Goal: Task Accomplishment & Management: Complete application form

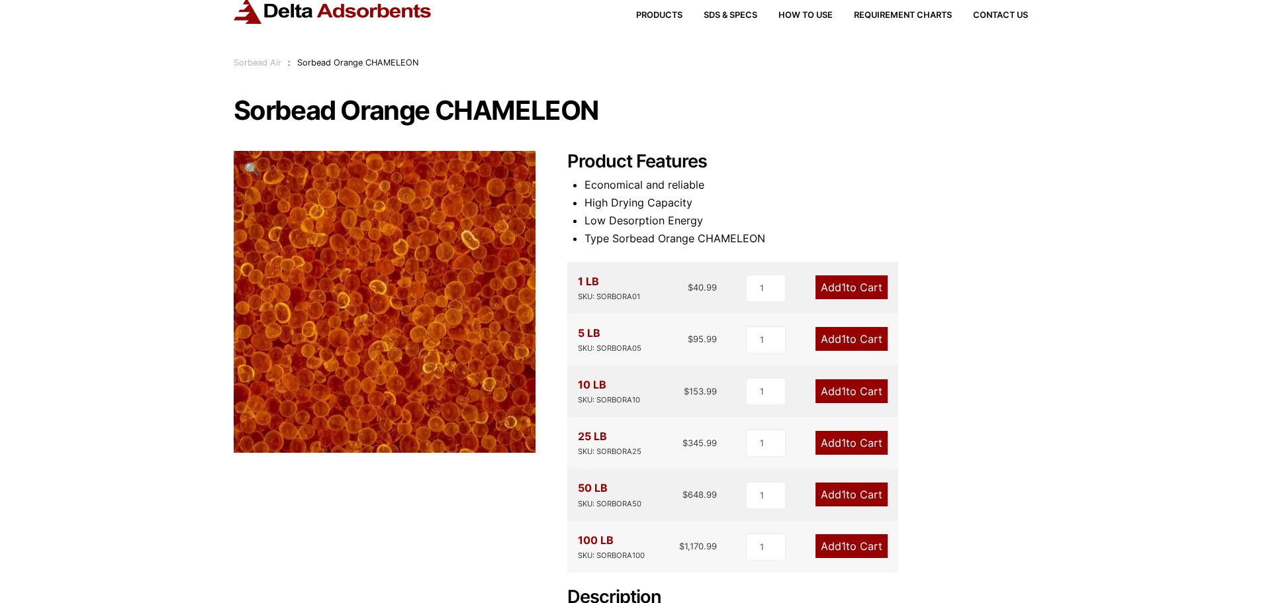
scroll to position [66, 0]
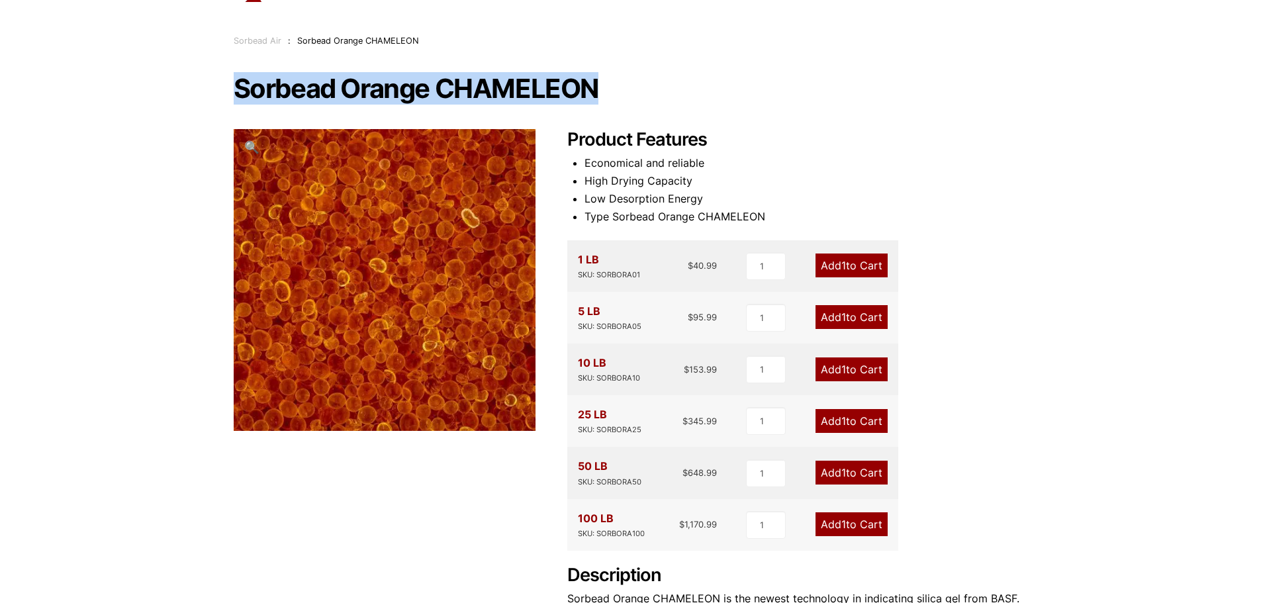
drag, startPoint x: 236, startPoint y: 86, endPoint x: 746, endPoint y: 106, distance: 510.7
click at [746, 106] on div "Sorbead Orange CHAMELEON 🔍 Product Features Economical and reliable High Drying…" at bounding box center [631, 460] width 794 height 770
copy h1 "Sorbead Orange CHAMELEON"
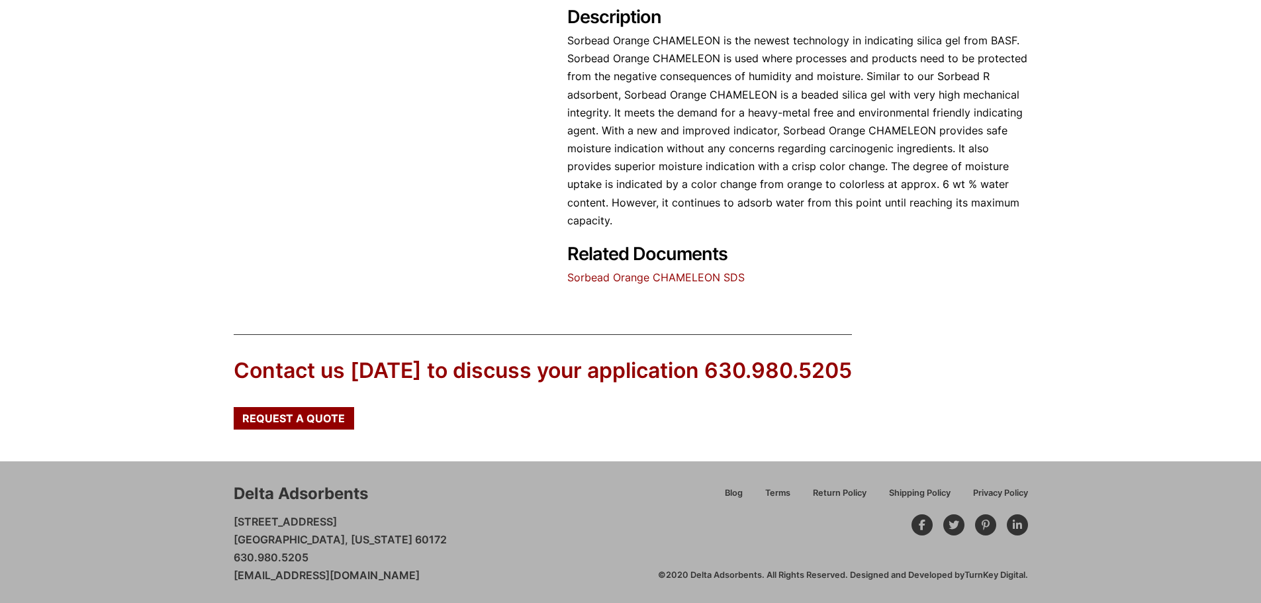
scroll to position [628, 0]
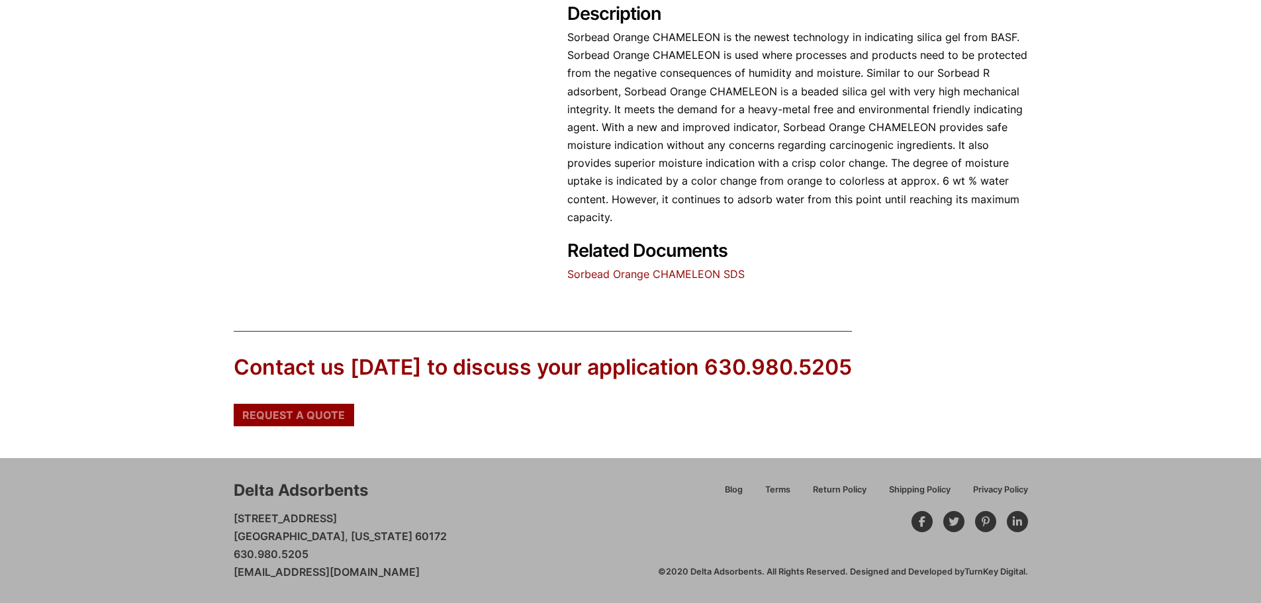
click at [316, 416] on span "Request a Quote" at bounding box center [293, 415] width 103 height 11
click at [318, 414] on span "Request a Quote" at bounding box center [293, 415] width 103 height 11
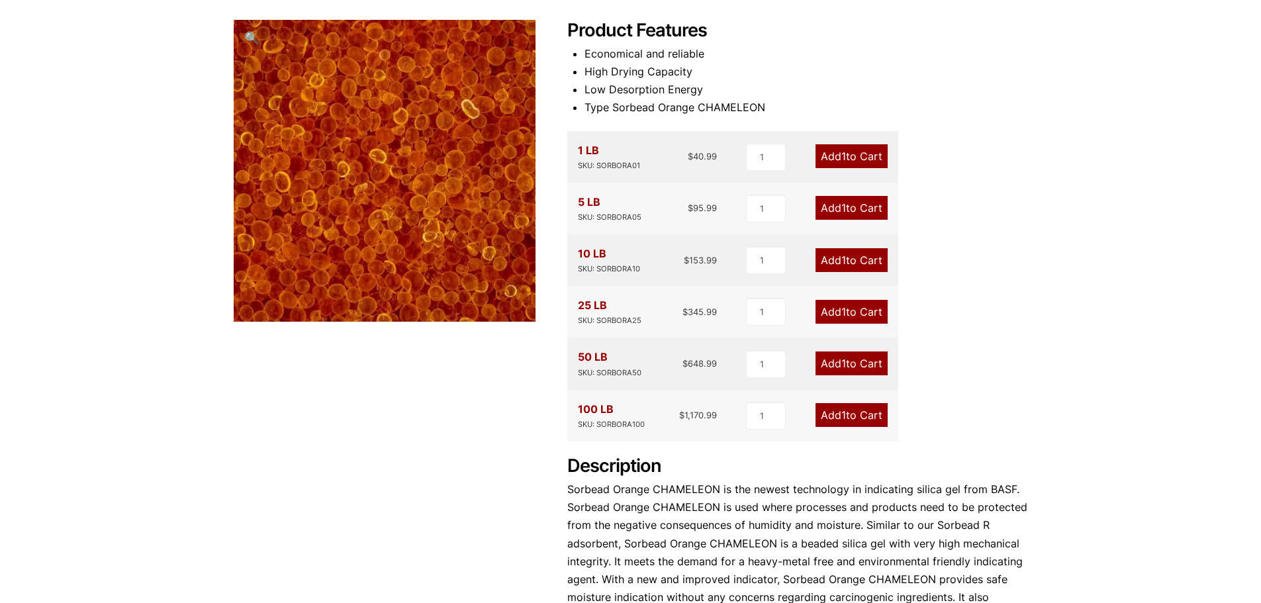
scroll to position [199, 0]
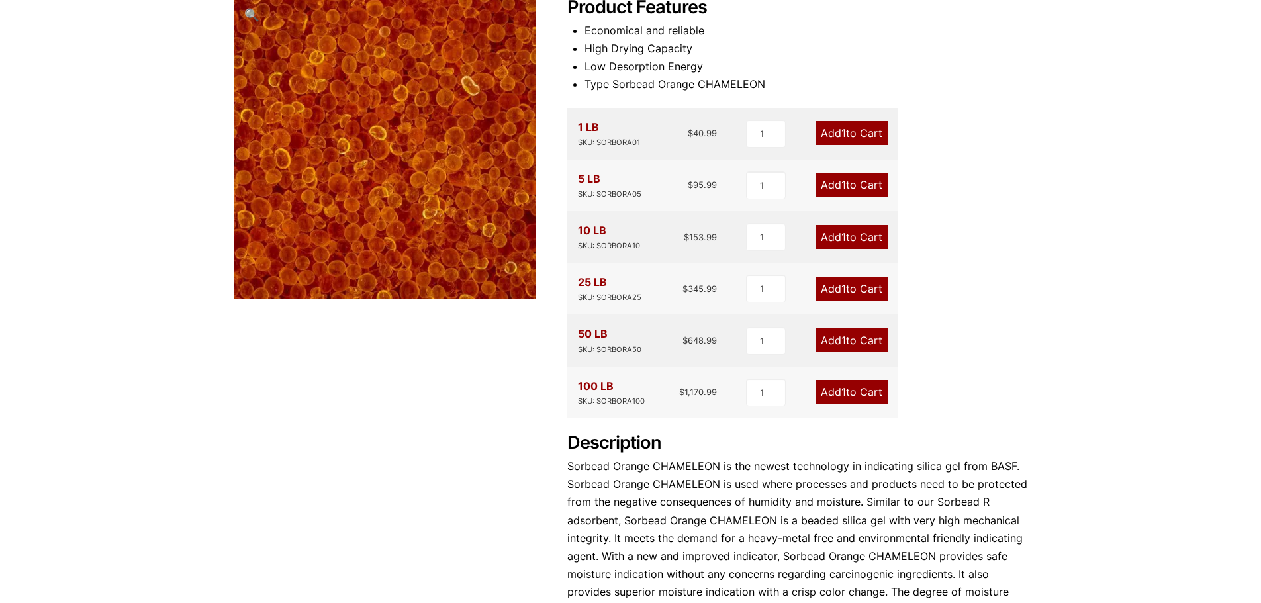
click at [643, 349] on div "50 LB SKU: SORBORA50 $ 648.99" at bounding box center [648, 340] width 140 height 30
drag, startPoint x: 641, startPoint y: 349, endPoint x: 631, endPoint y: 349, distance: 9.9
click at [631, 349] on div "SKU: SORBORA50" at bounding box center [610, 350] width 64 height 13
click at [577, 329] on div "50 LB SKU: SORBORA50 $ 648.99 1 Add 1 to Cart" at bounding box center [732, 340] width 331 height 52
click at [578, 333] on div "50 LB SKU: SORBORA50 $ 648.99 1 Add 1 to Cart" at bounding box center [732, 340] width 331 height 52
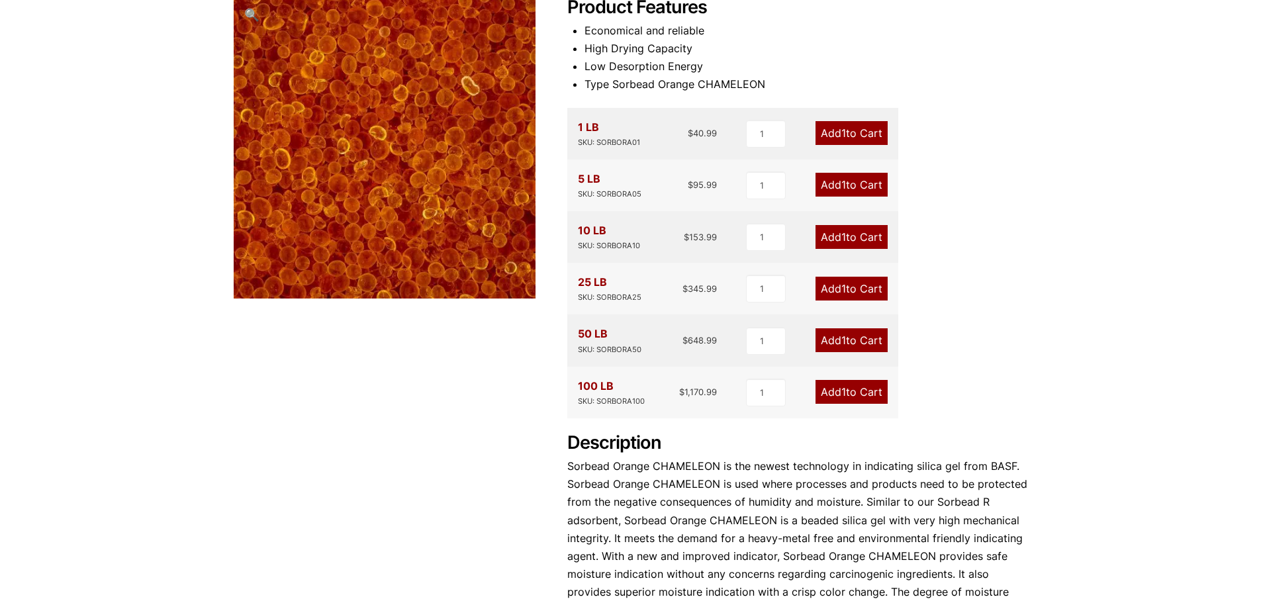
drag, startPoint x: 578, startPoint y: 333, endPoint x: 614, endPoint y: 343, distance: 37.7
click at [614, 343] on div "50 LB SKU: SORBORA50" at bounding box center [610, 340] width 64 height 30
copy div "50 LB SKU: SORBORA50"
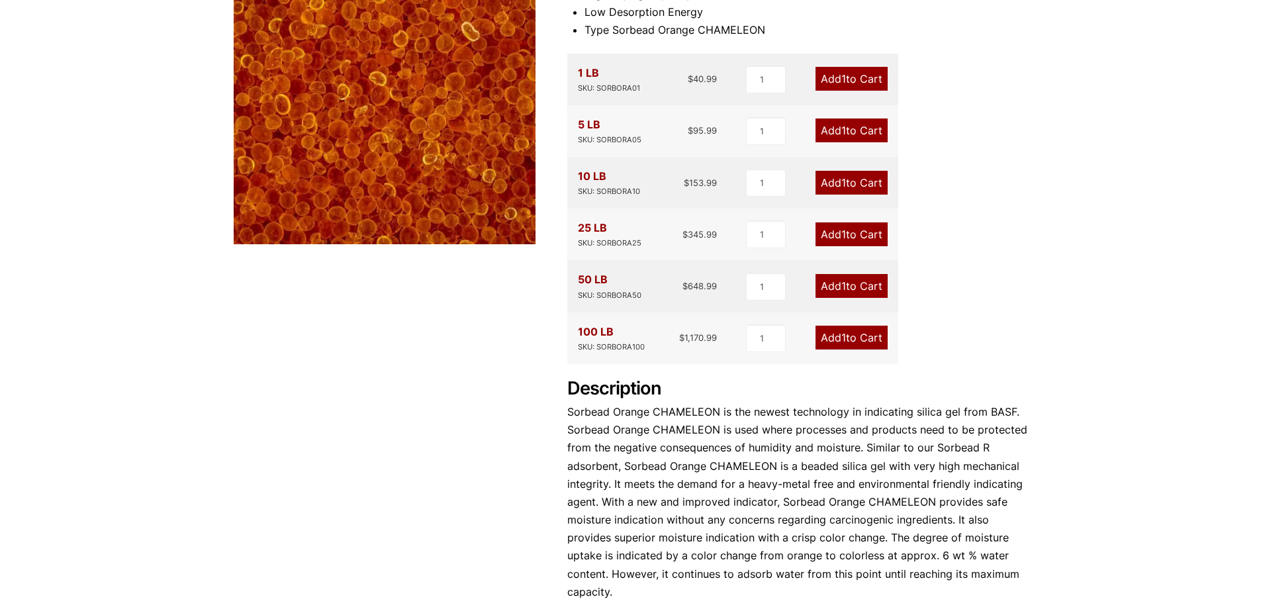
scroll to position [530, 0]
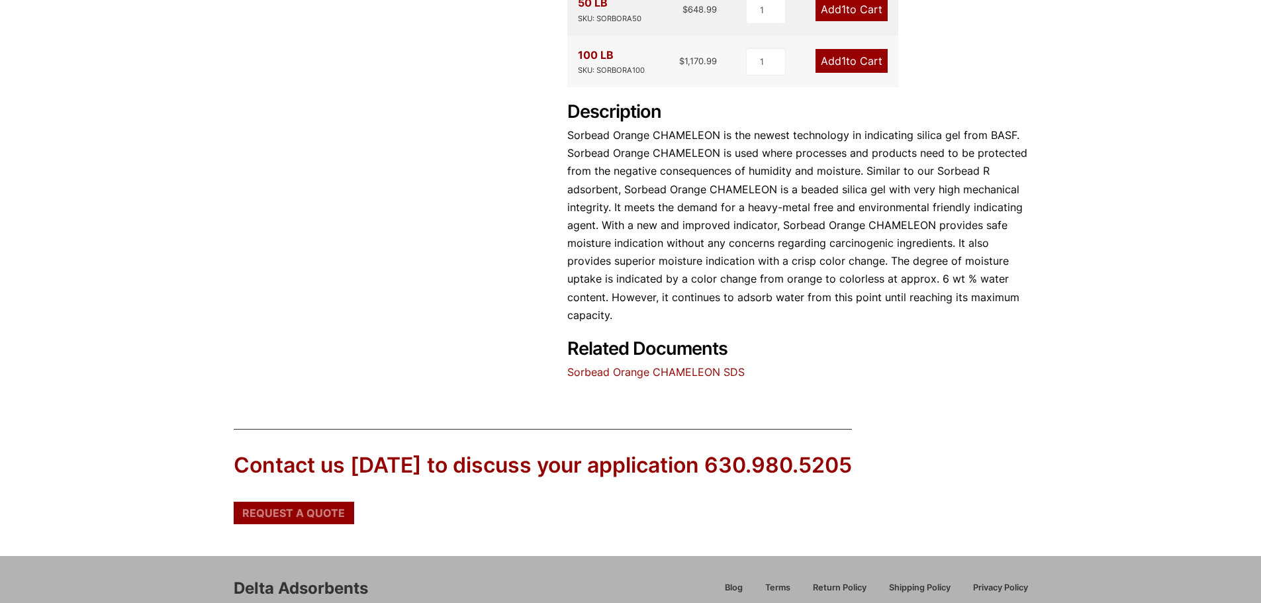
click at [310, 520] on div "Request a Quote" at bounding box center [294, 513] width 120 height 23
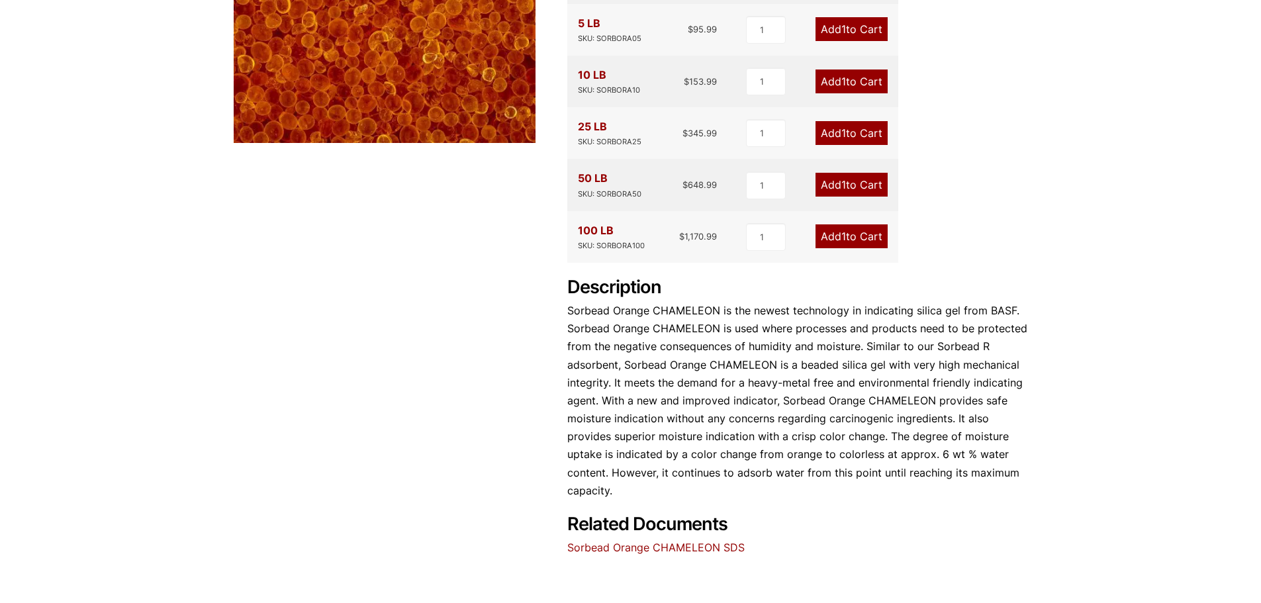
scroll to position [265, 0]
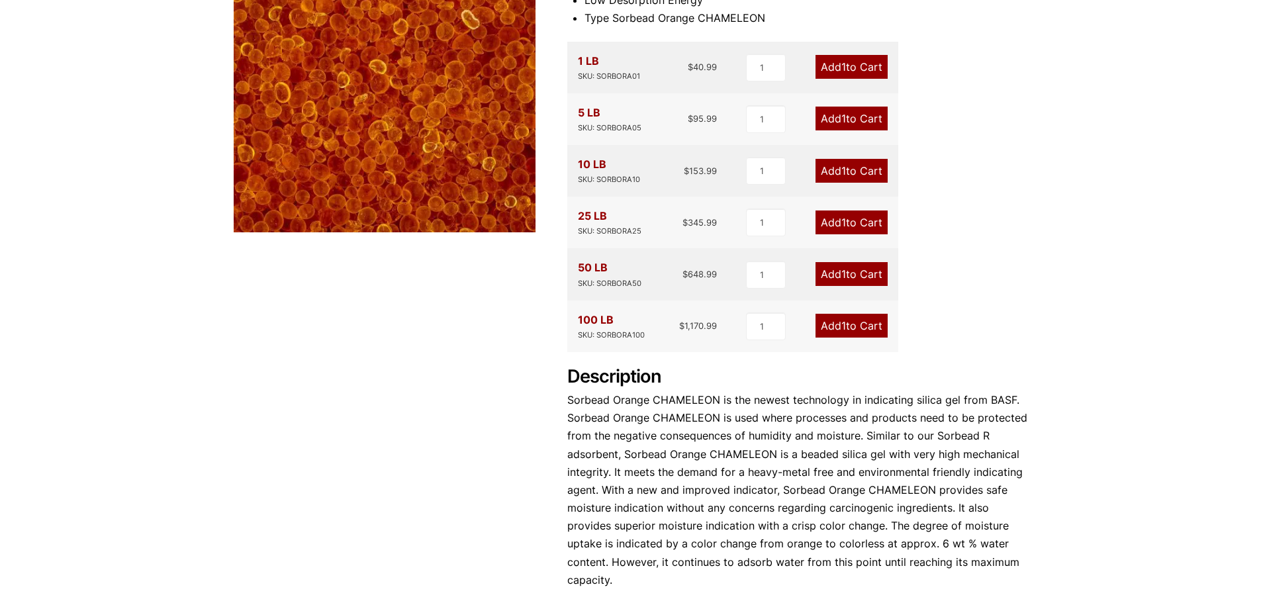
click at [409, 355] on div "Sorbead Orange CHAMELEON 🔍 Product Features Economical and reliable High Drying…" at bounding box center [631, 261] width 794 height 770
click at [839, 221] on link "Add 1 to Cart" at bounding box center [851, 222] width 72 height 24
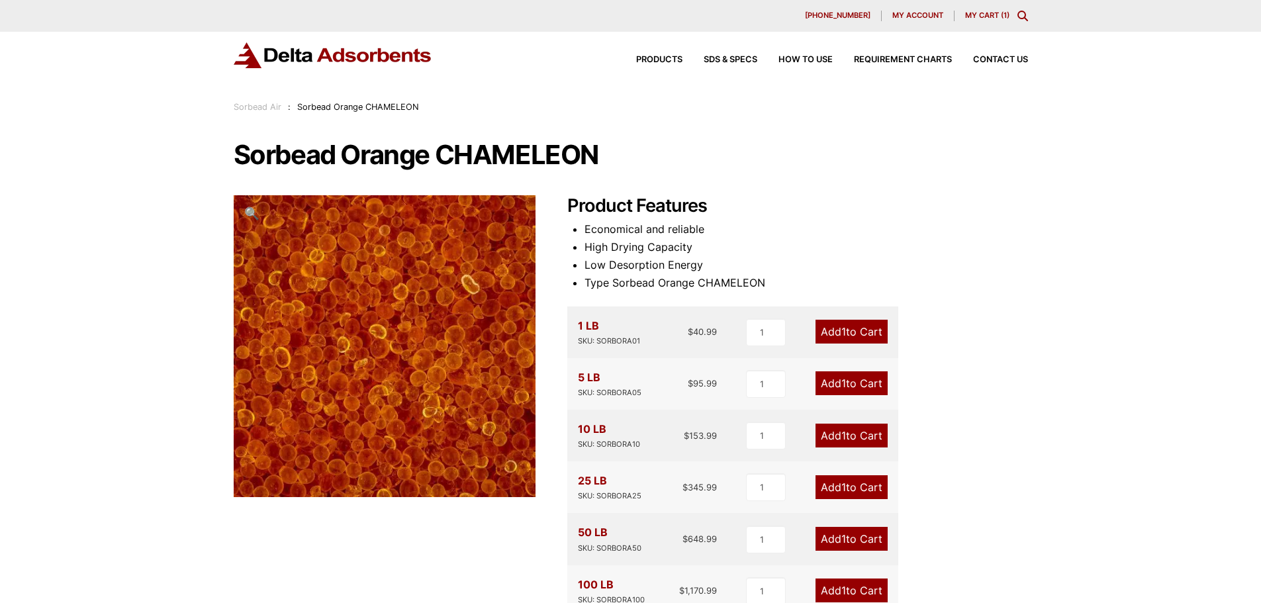
scroll to position [132, 0]
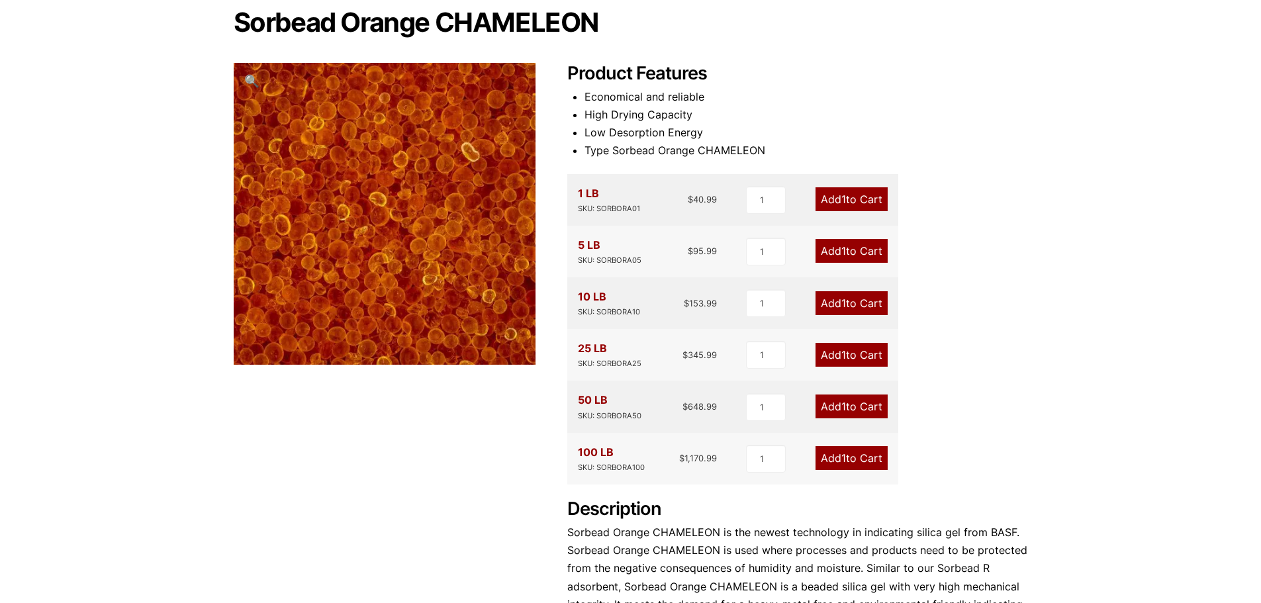
click at [578, 400] on div "50 LB SKU: SORBORA50" at bounding box center [610, 406] width 64 height 30
click at [639, 414] on div "50 LB SKU: SORBORA50 $ 648.99" at bounding box center [648, 406] width 140 height 30
click at [641, 414] on div "50 LB SKU: SORBORA50 $ 648.99" at bounding box center [648, 406] width 140 height 30
drag, startPoint x: 639, startPoint y: 414, endPoint x: 574, endPoint y: 406, distance: 66.1
click at [574, 406] on div "50 LB SKU: SORBORA50 $ 648.99 1 Add 1 to Cart" at bounding box center [732, 407] width 331 height 52
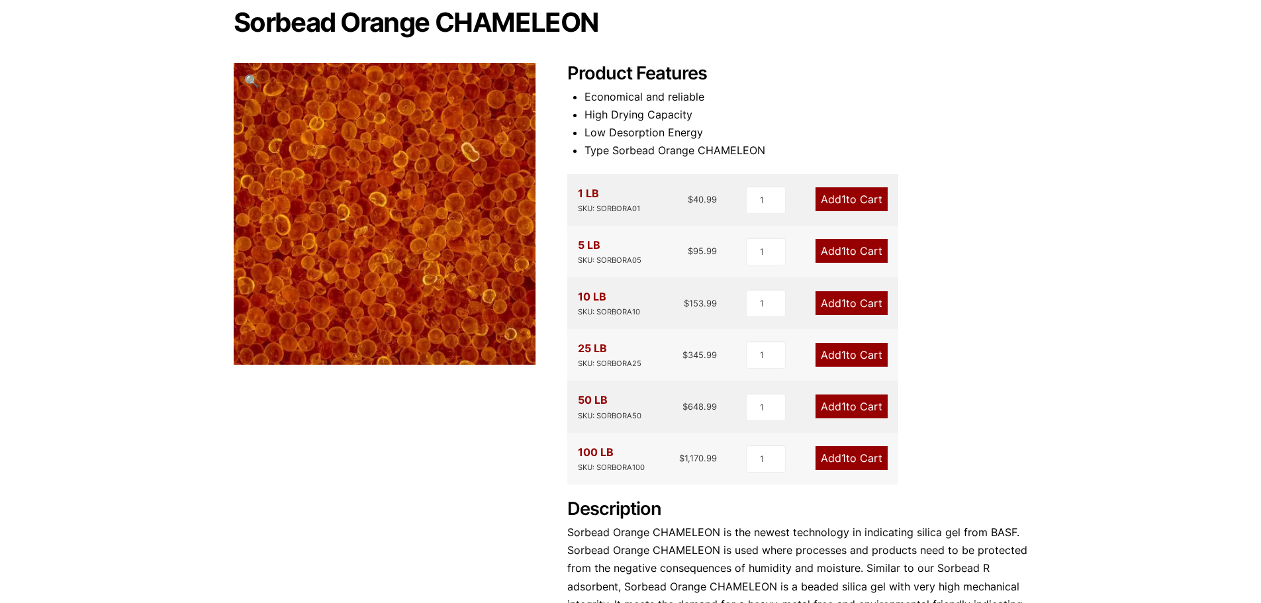
copy div "50 LB SKU: SORBORA50"
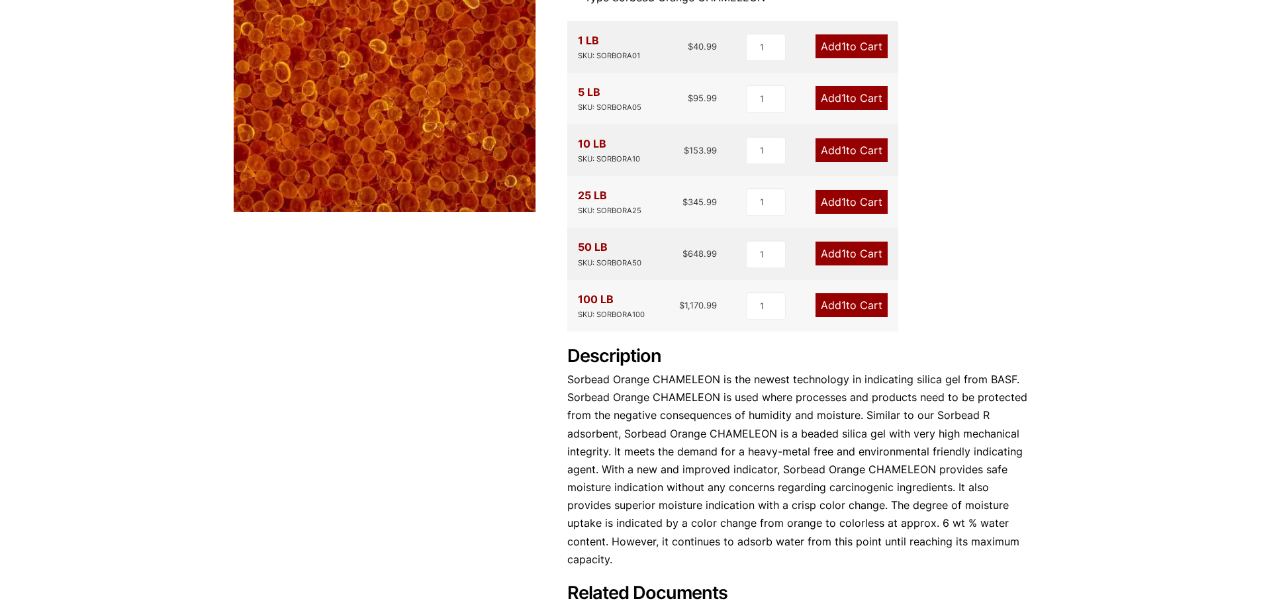
scroll to position [596, 0]
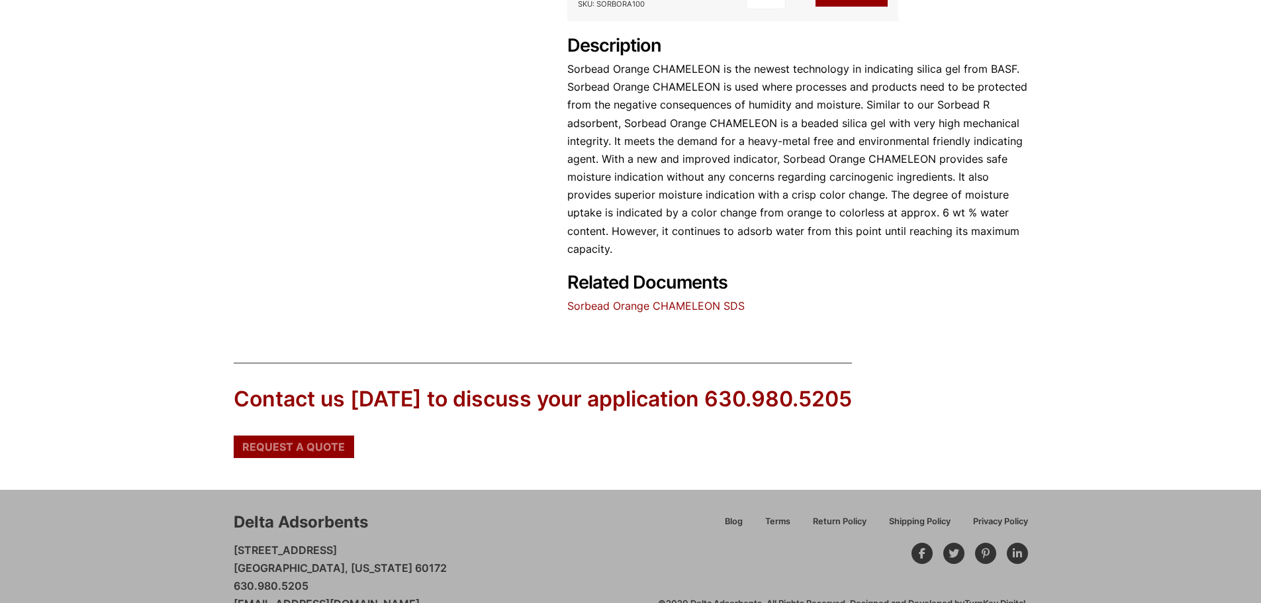
click at [314, 450] on span "Request a Quote" at bounding box center [293, 447] width 103 height 11
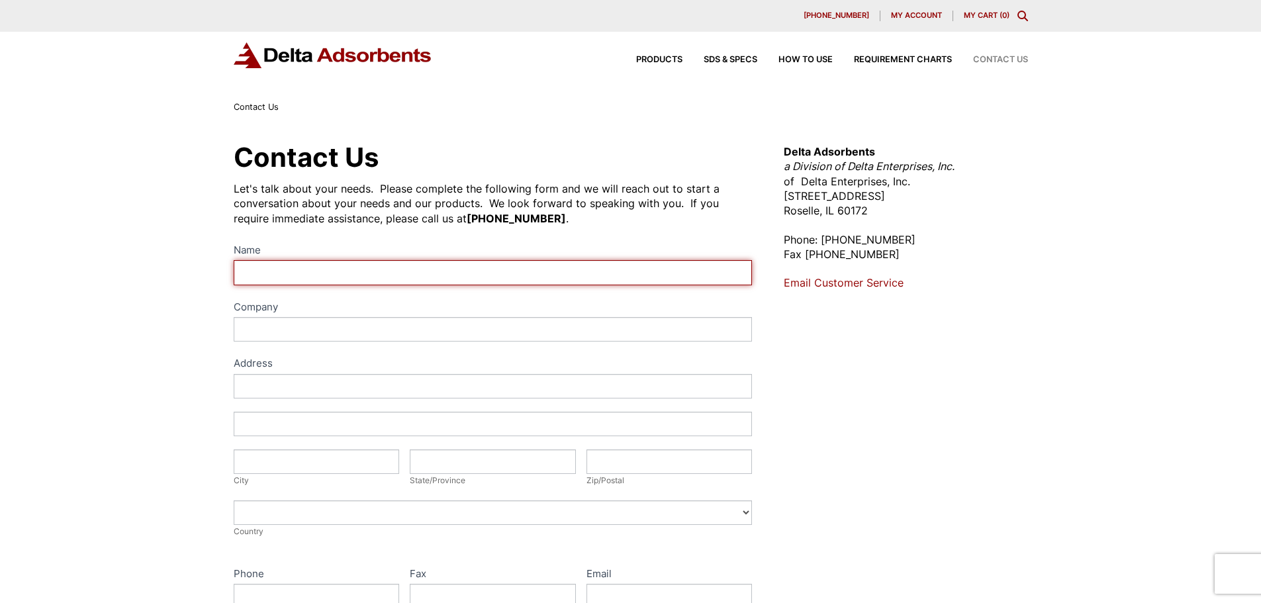
click at [320, 263] on input "Name" at bounding box center [493, 272] width 519 height 24
type input "JOHN S WILT"
type input "Residential"
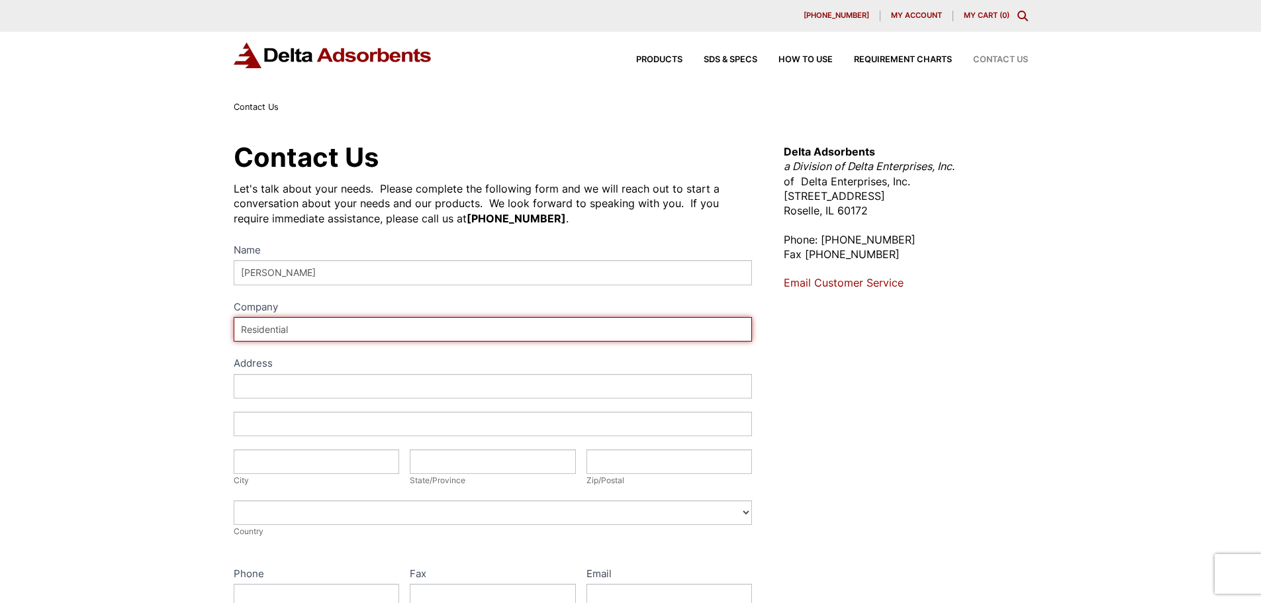
type input "203 Smithfield St"
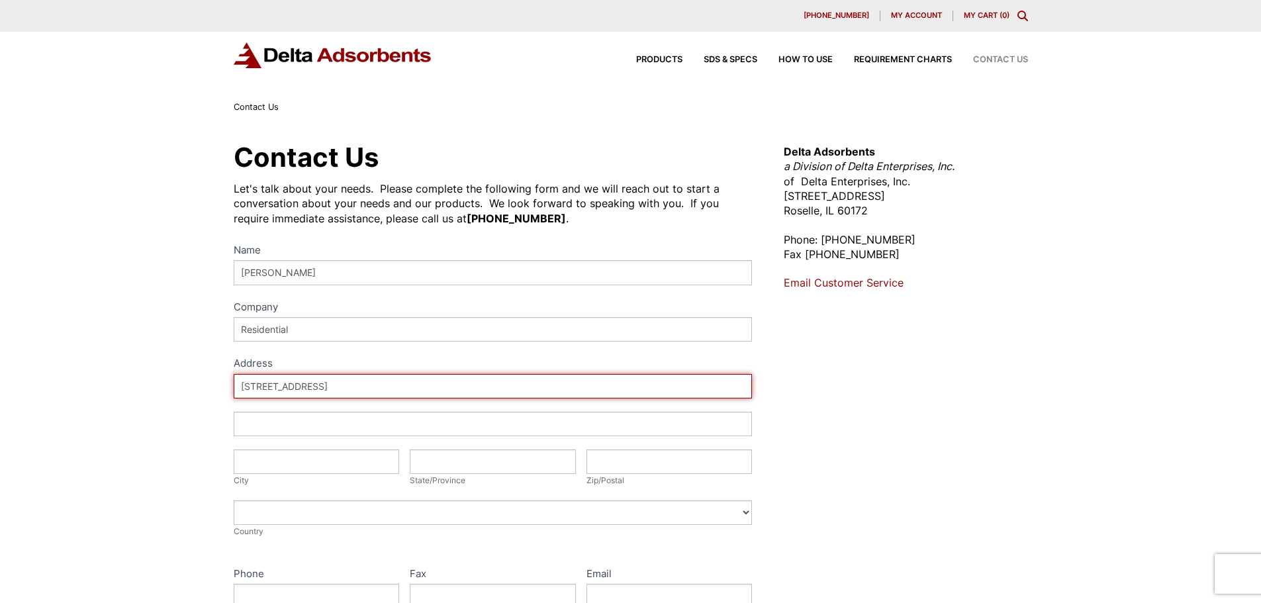
type input "Canonsburg"
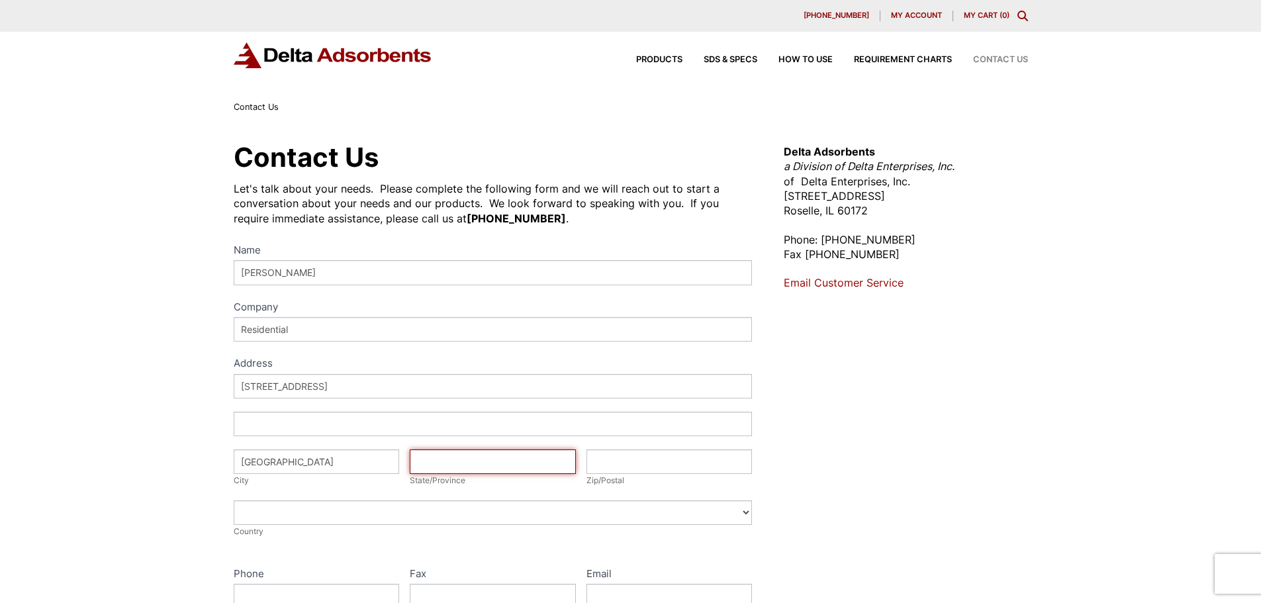
type input "PA"
type input "15317-1701"
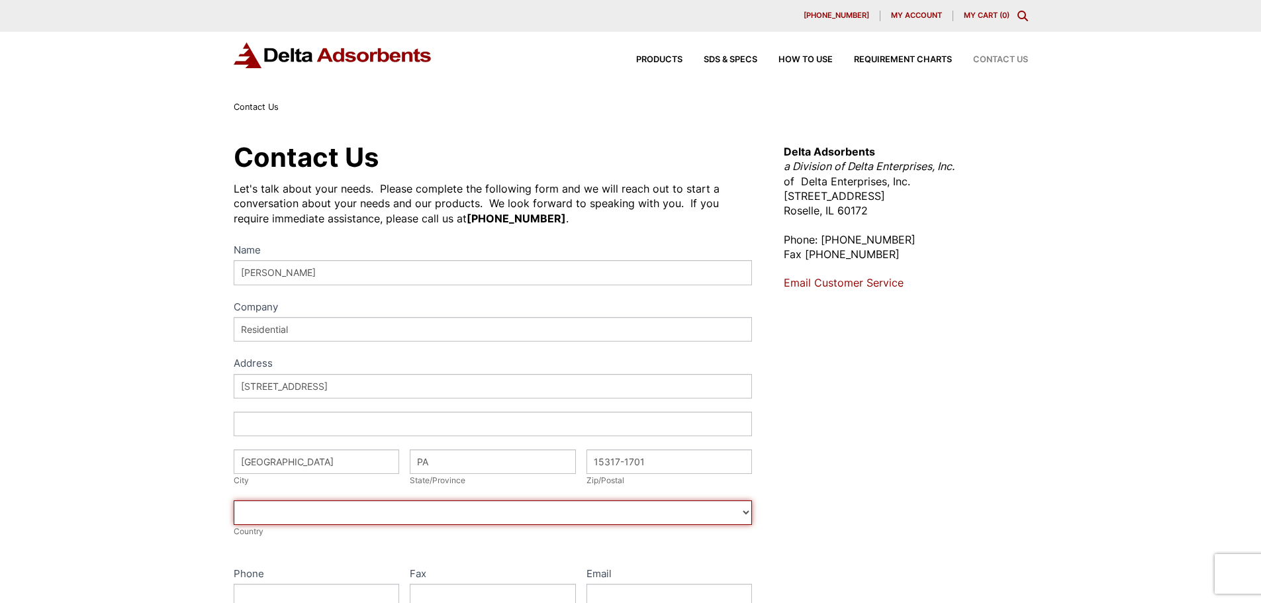
select select "United States"
type input "7243445977"
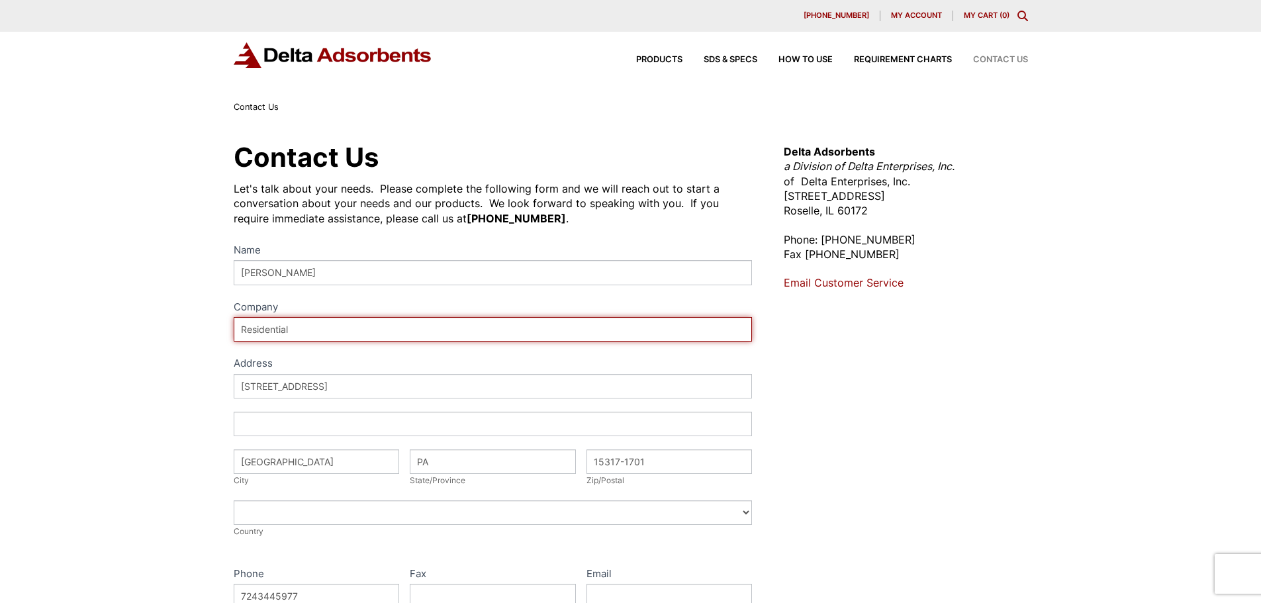
drag, startPoint x: 287, startPoint y: 325, endPoint x: 193, endPoint y: 327, distance: 94.0
click at [193, 327] on div "Contact Us Let's talk about your needs. Please complete the following form and …" at bounding box center [630, 479] width 1261 height 728
type input "Perryman Company"
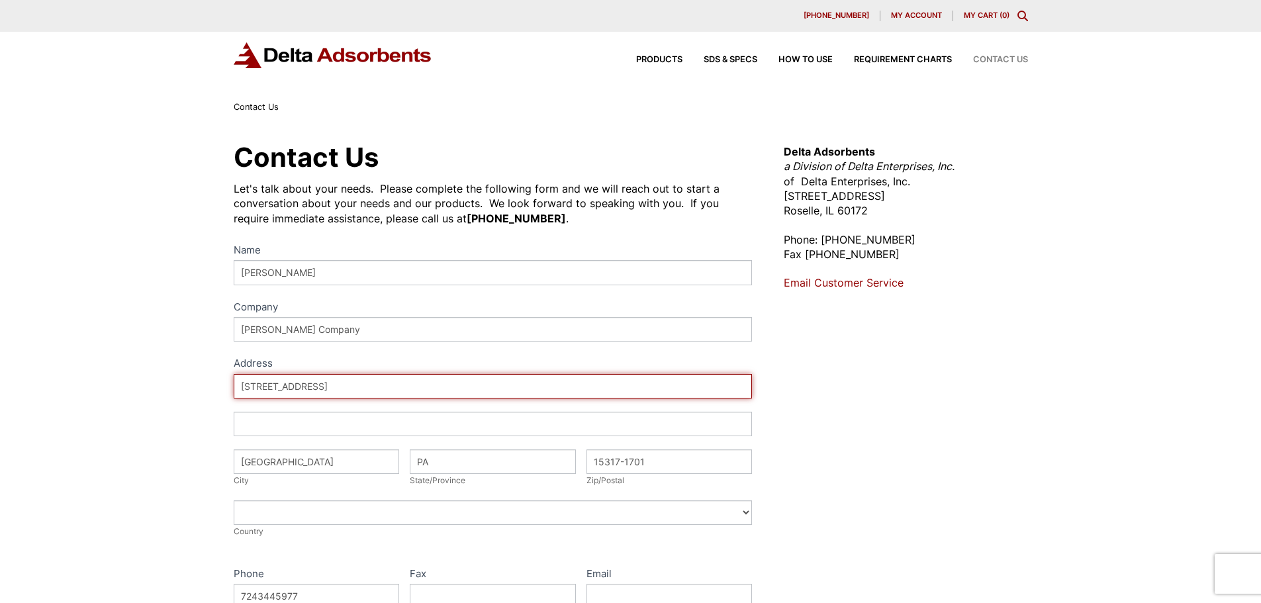
drag, startPoint x: 316, startPoint y: 381, endPoint x: 199, endPoint y: 371, distance: 118.2
click at [199, 371] on div "Contact Us Let's talk about your needs. Please complete the following form and …" at bounding box center [630, 479] width 1261 height 728
type input "625 Technology Dr"
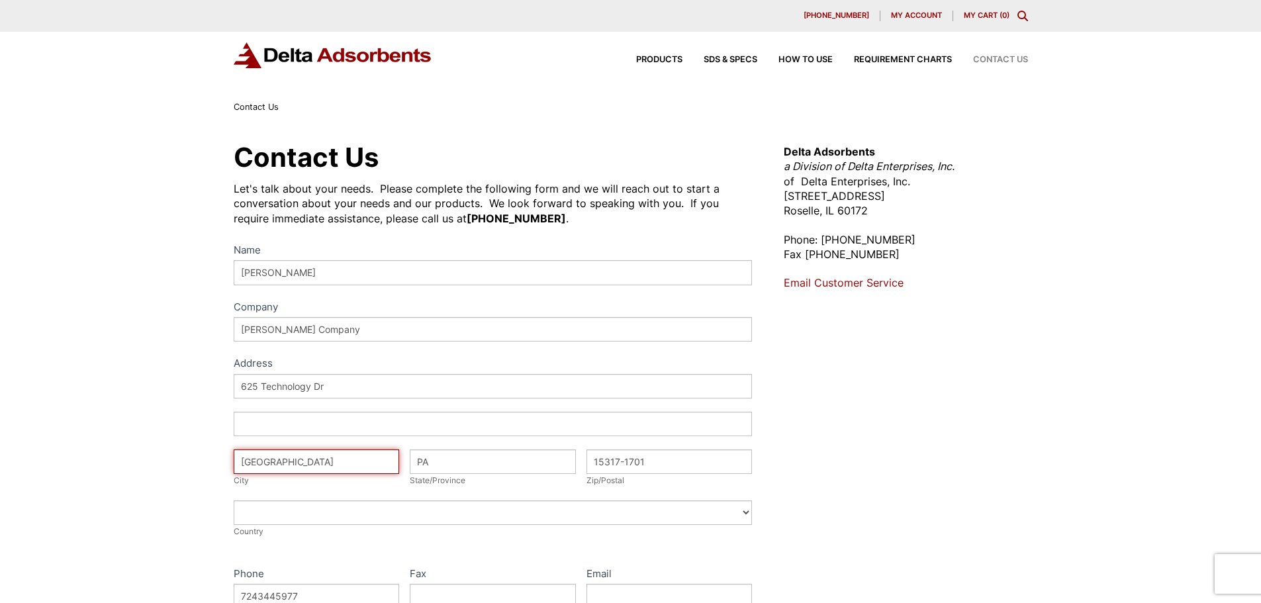
drag, startPoint x: 267, startPoint y: 467, endPoint x: 198, endPoint y: 466, distance: 68.8
click at [198, 466] on div "Contact Us Let's talk about your needs. Please complete the following form and …" at bounding box center [630, 479] width 1261 height 728
type input "Coal Center"
drag, startPoint x: 668, startPoint y: 457, endPoint x: 573, endPoint y: 464, distance: 94.9
click at [573, 464] on div "Address 625 Technology Dr Address City Coal Center City State/Province PA State…" at bounding box center [493, 463] width 519 height 178
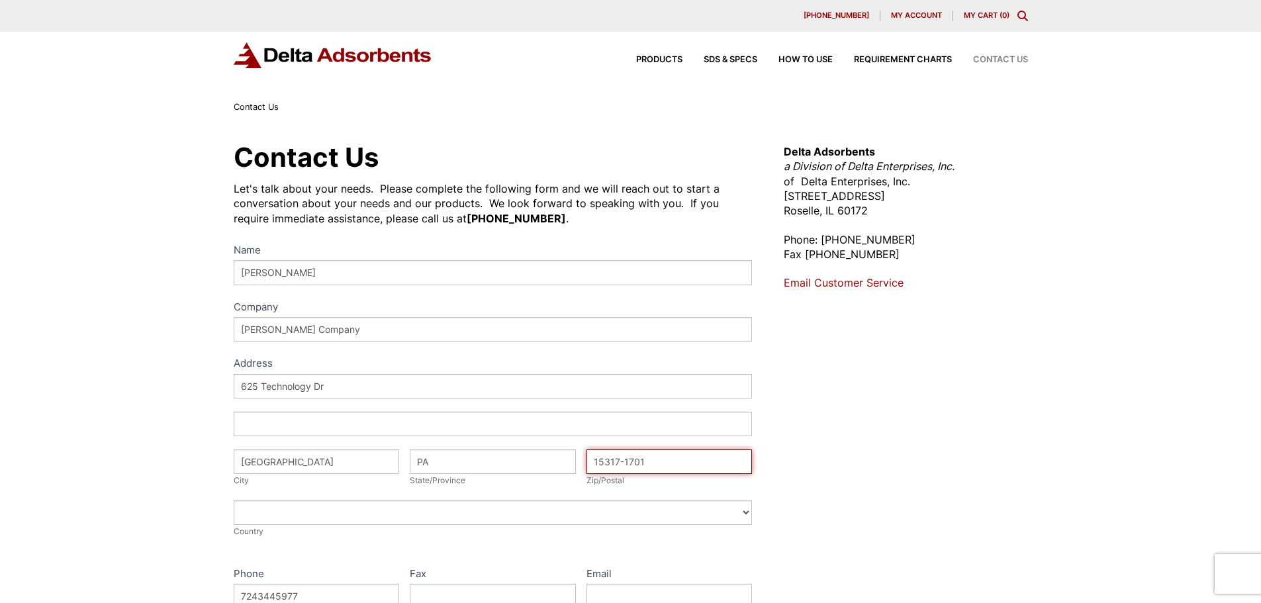
type input "15423-1057"
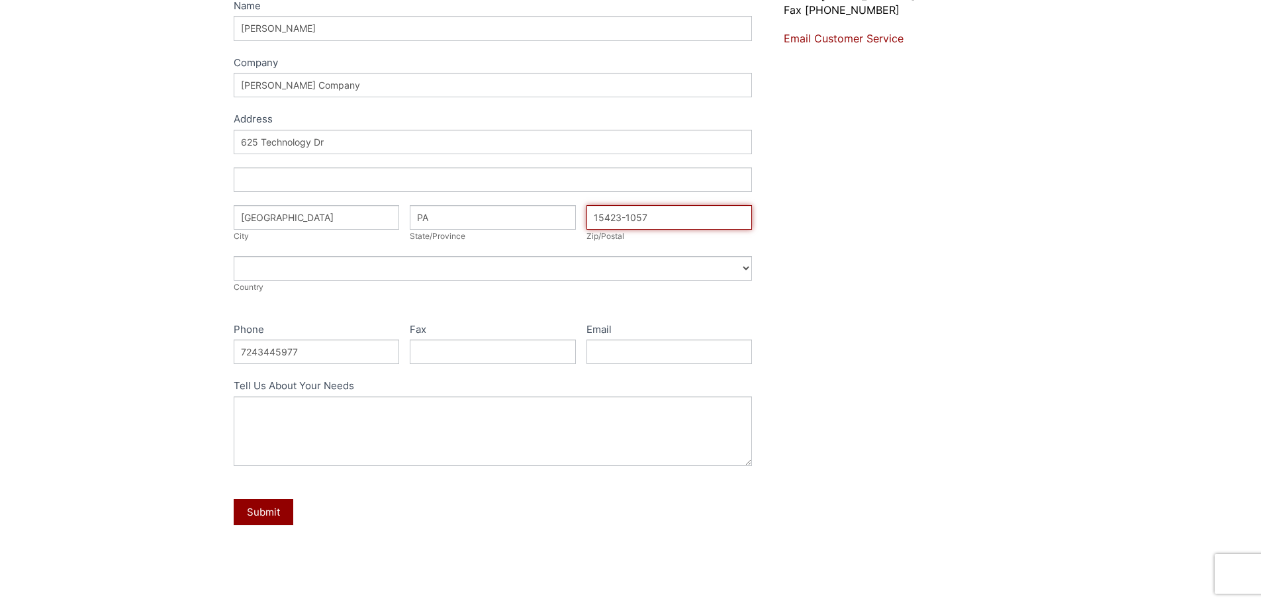
scroll to position [262, 0]
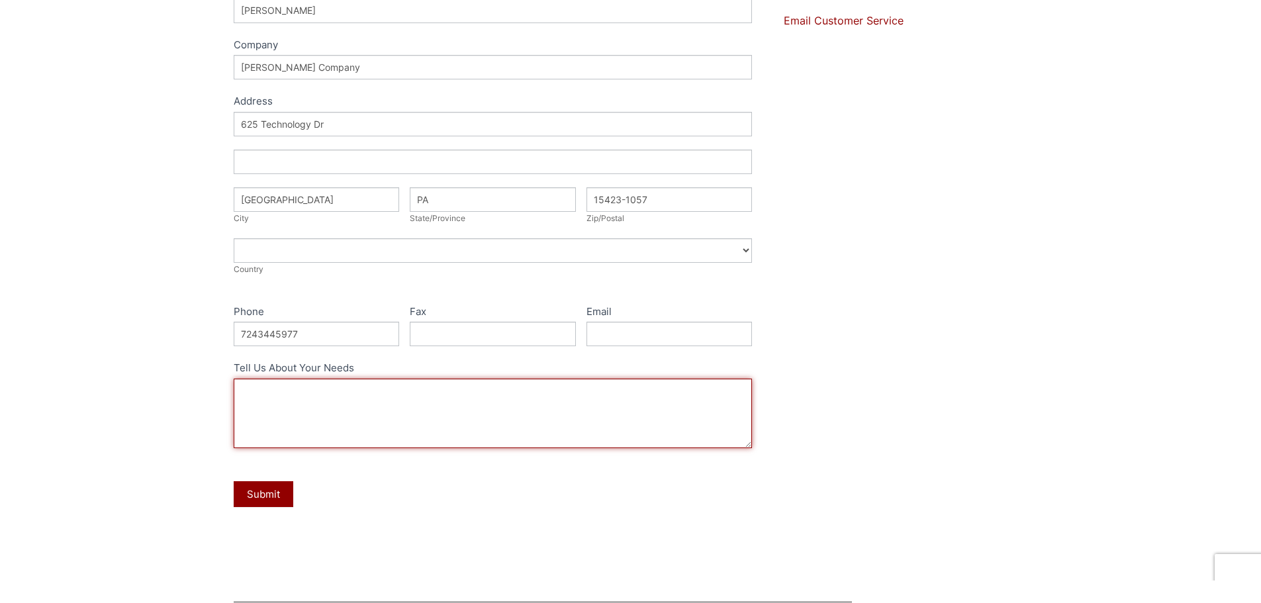
click at [343, 396] on textarea "Tell Us About Your Needs" at bounding box center [493, 414] width 519 height 70
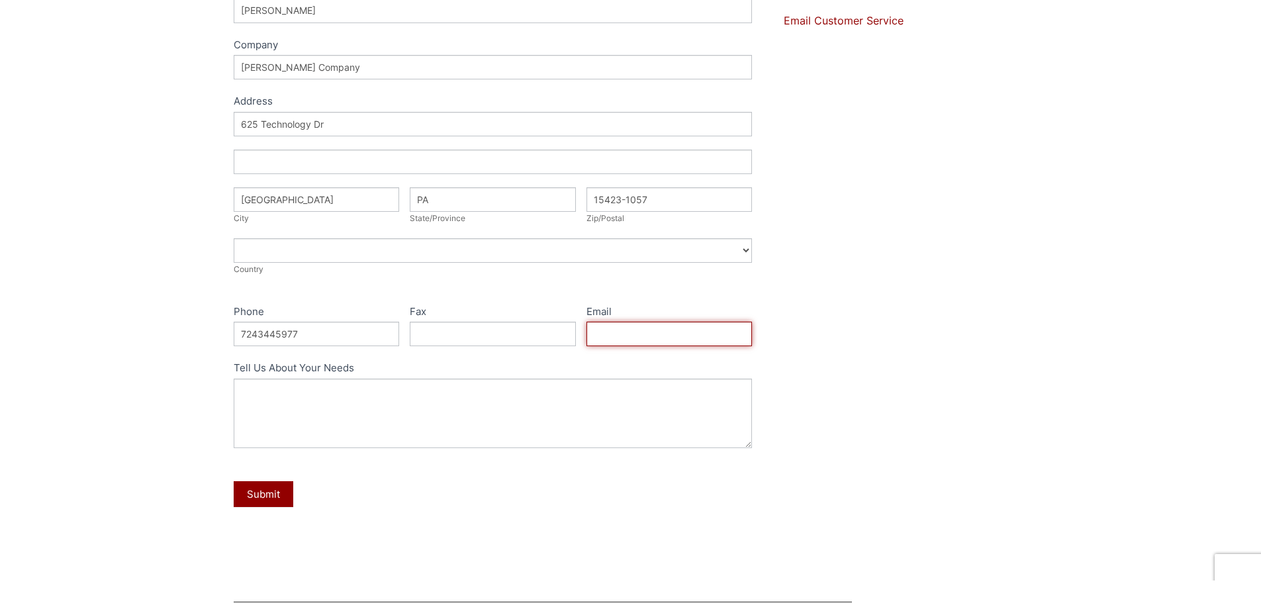
click at [723, 336] on input "Email" at bounding box center [669, 334] width 166 height 24
click at [678, 330] on input "jwilt" at bounding box center [669, 334] width 166 height 24
type input "jwilt@perrymanco.com"
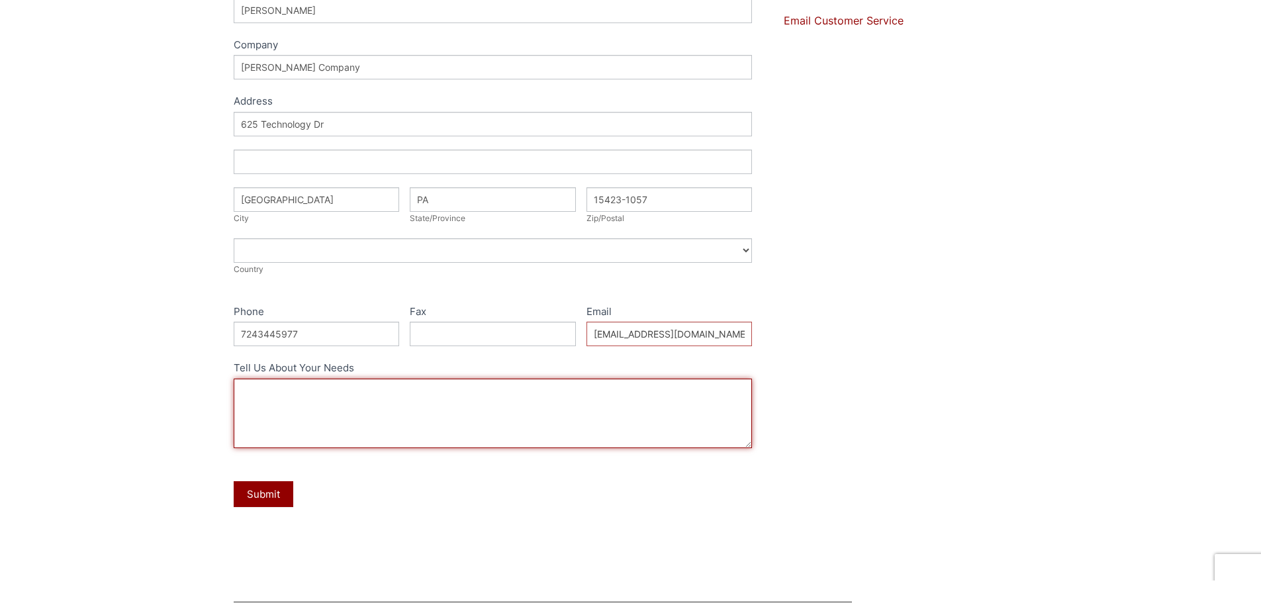
click at [631, 402] on textarea "Tell Us About Your Needs" at bounding box center [493, 414] width 519 height 70
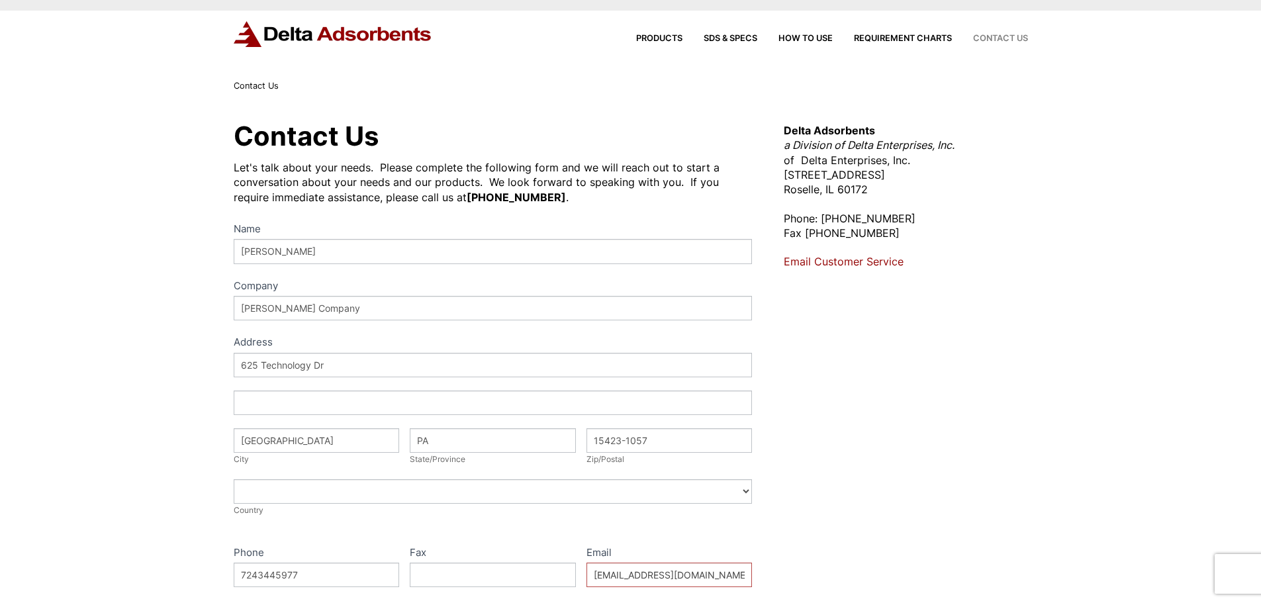
scroll to position [3, 0]
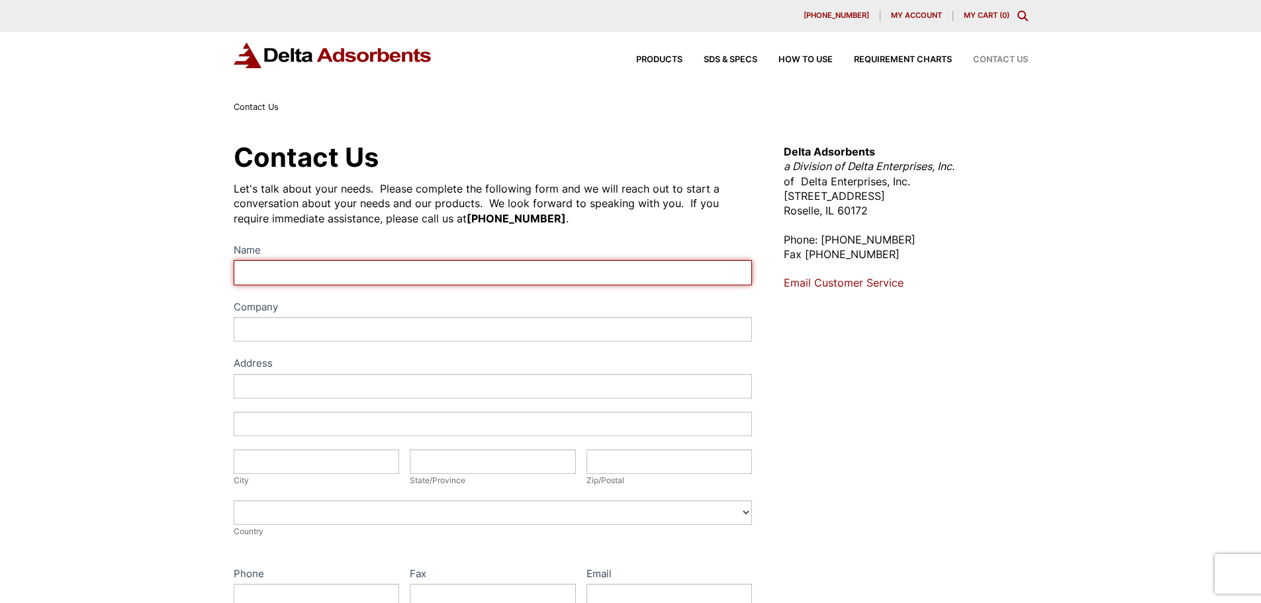
click at [327, 274] on input "Name" at bounding box center [493, 272] width 519 height 24
type input "JOHN S WILT"
type input "Residential"
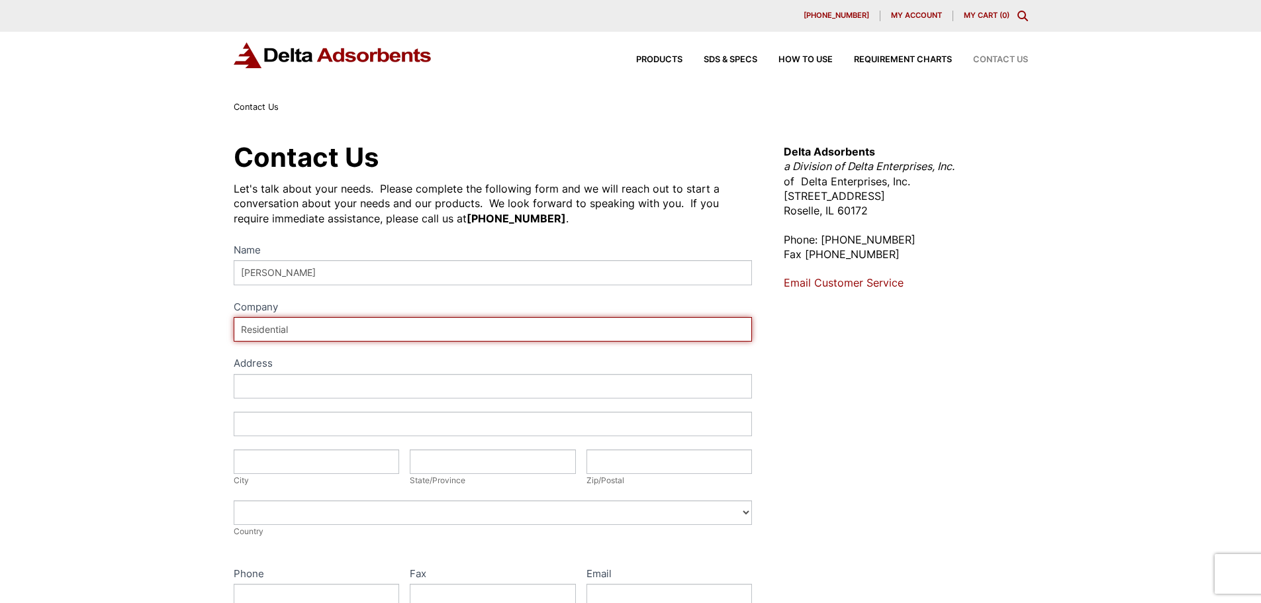
type input "203 Smithfield St"
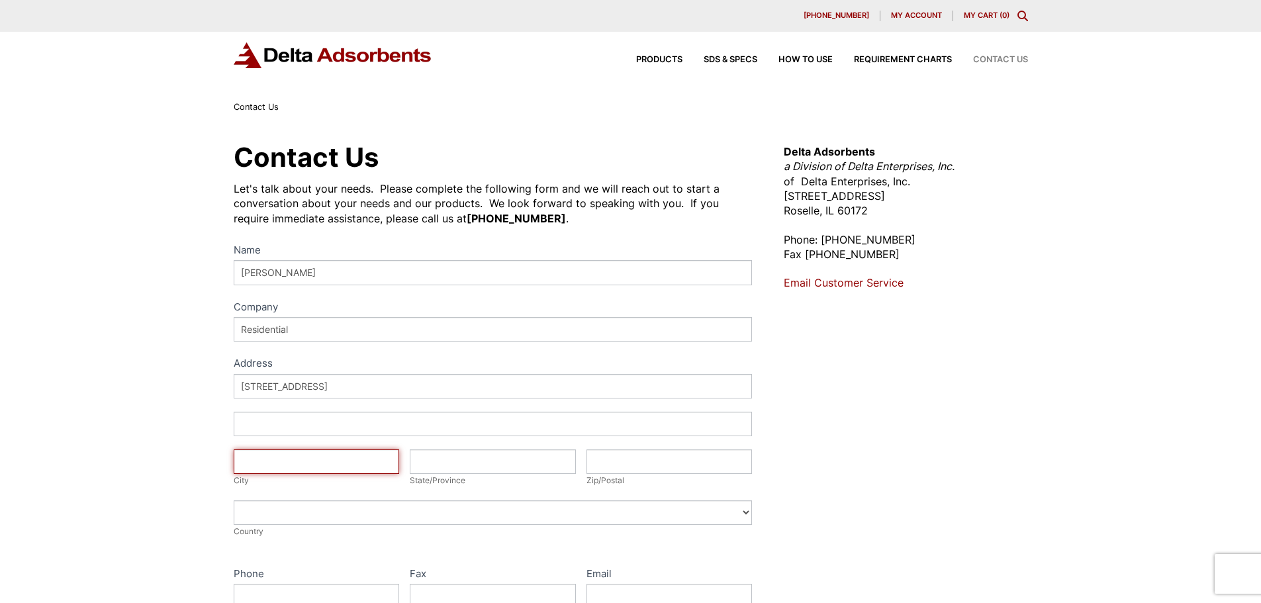
type input "Canonsburg"
type input "PA"
type input "15317-1701"
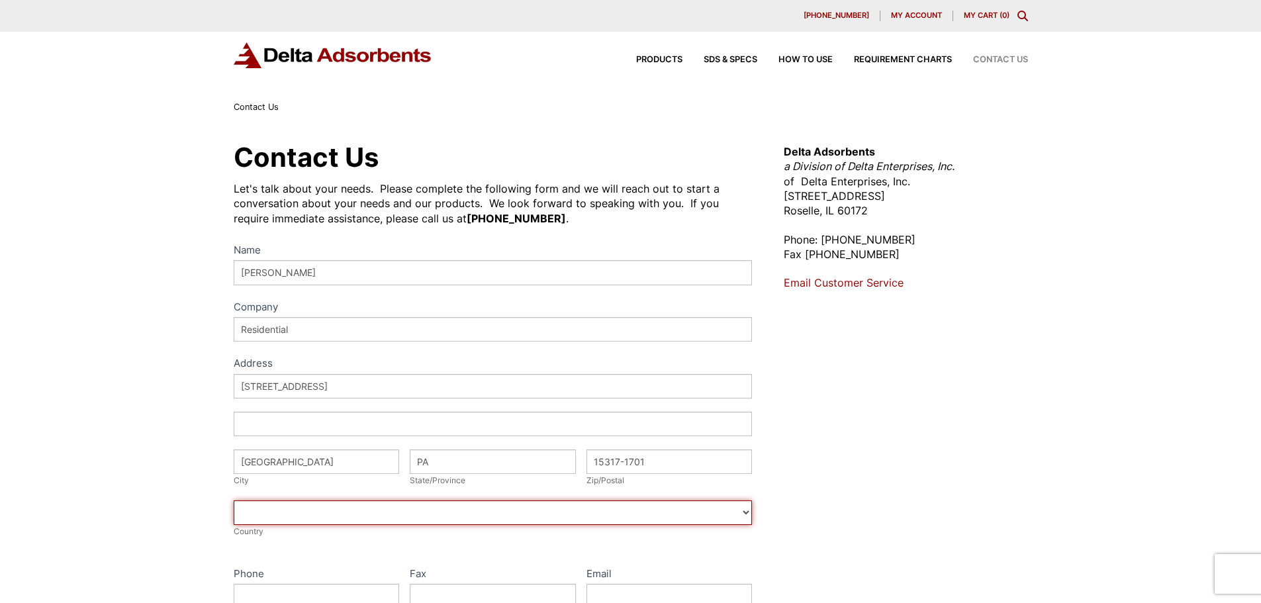
select select "United States"
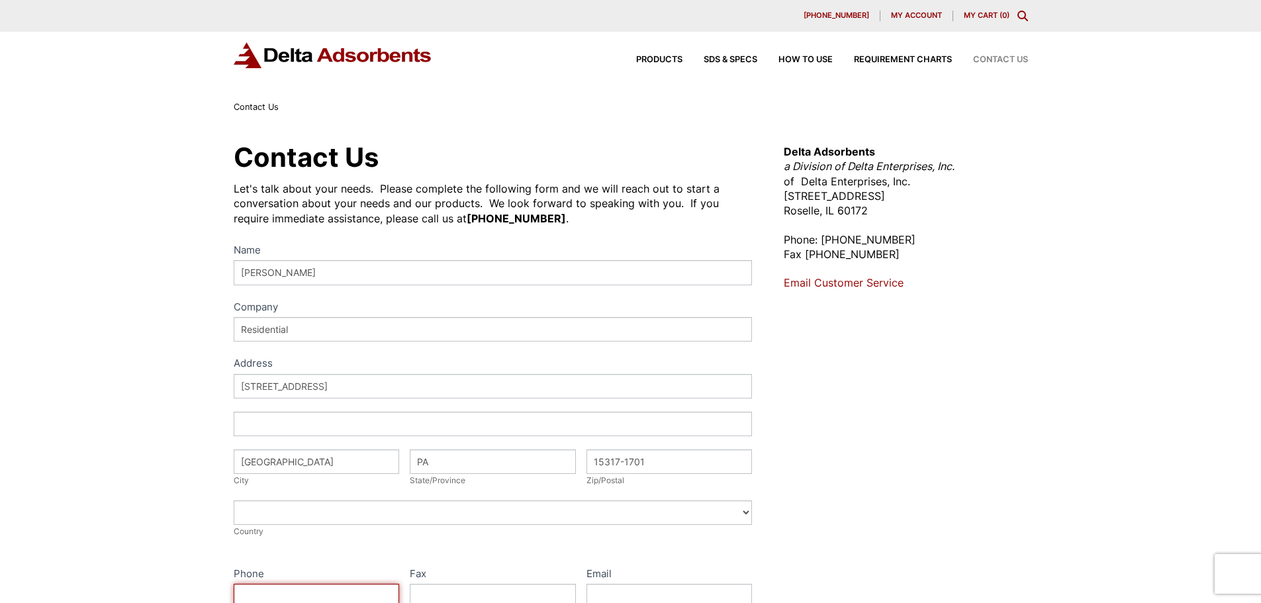
type input "7243445977"
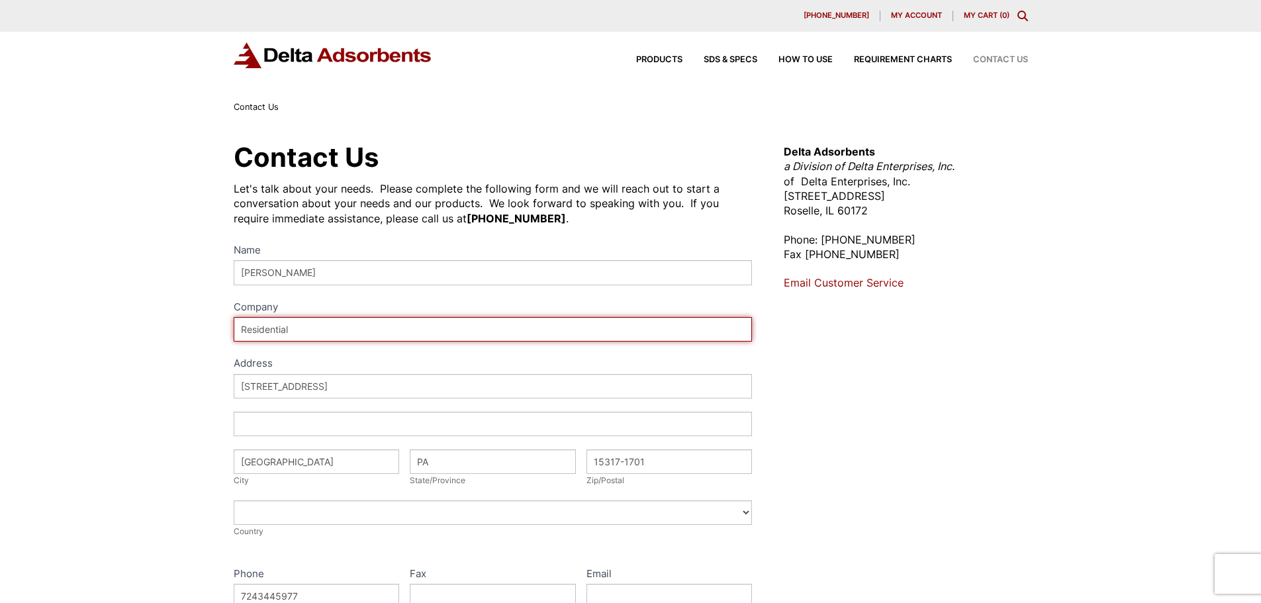
drag, startPoint x: 301, startPoint y: 330, endPoint x: 208, endPoint y: 330, distance: 92.7
click at [208, 330] on div "Contact Us Let's talk about your needs. Please complete the following form and …" at bounding box center [630, 479] width 1261 height 728
type input "[PERSON_NAME] Company"
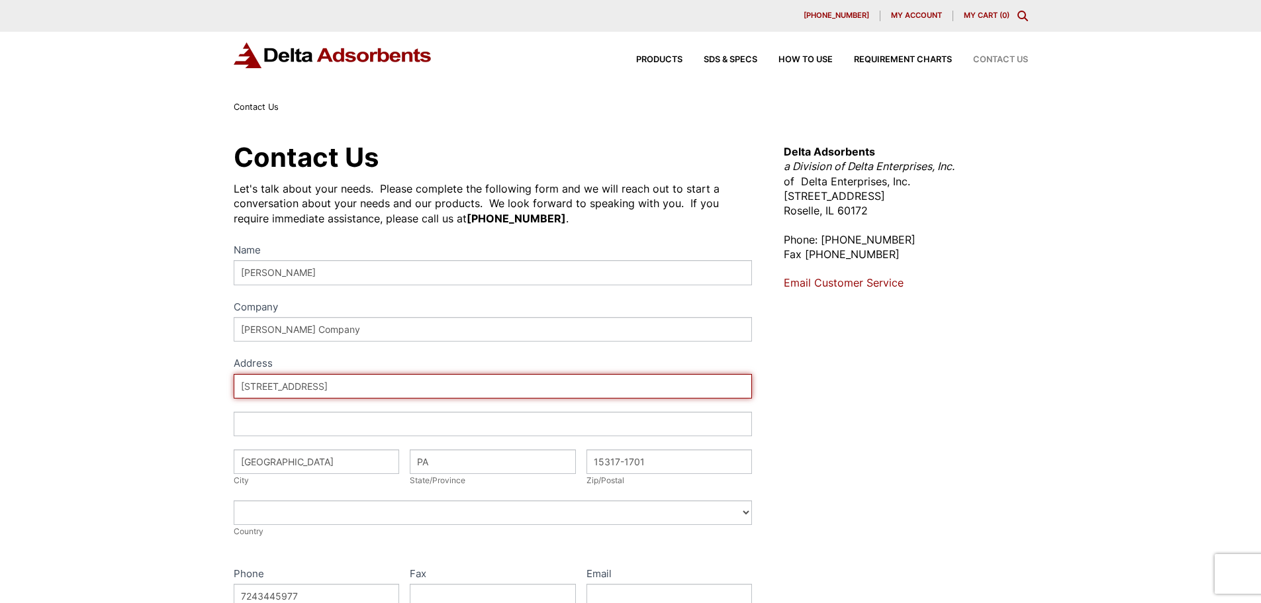
drag, startPoint x: 340, startPoint y: 393, endPoint x: 177, endPoint y: 393, distance: 162.8
click at [177, 393] on div "Contact Us Let's talk about your needs. Please complete the following form and …" at bounding box center [630, 479] width 1261 height 728
type input "625 Technology Dr"
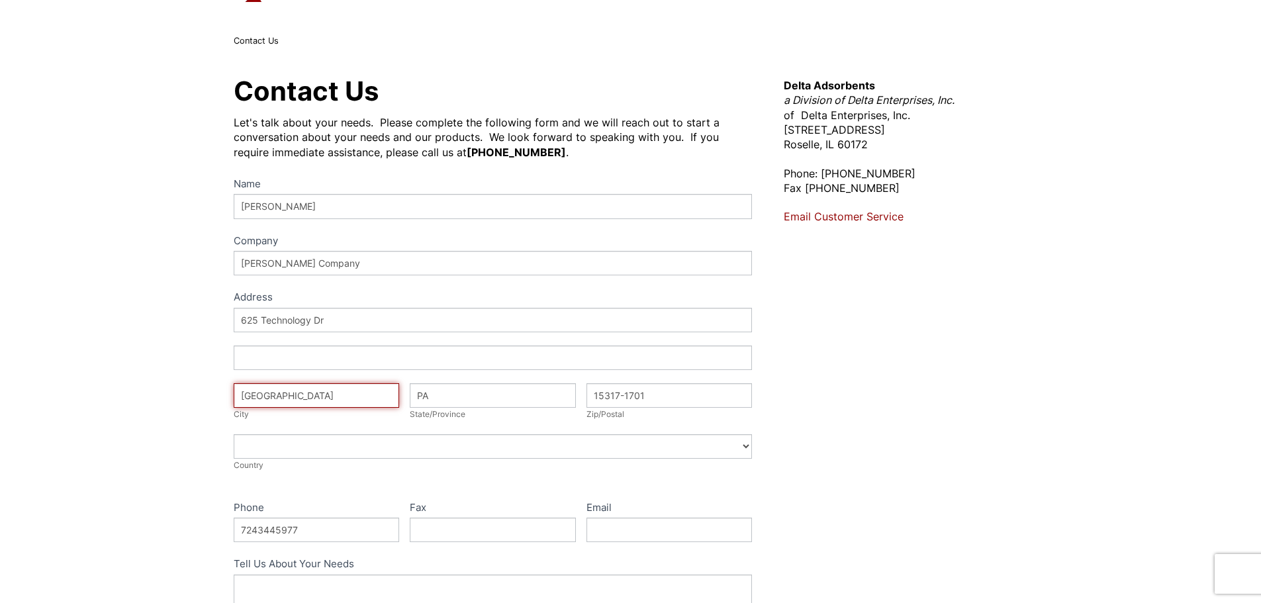
drag, startPoint x: 297, startPoint y: 395, endPoint x: 237, endPoint y: 393, distance: 59.6
click at [237, 393] on input "Canonsburg" at bounding box center [317, 395] width 166 height 24
type input "[GEOGRAPHIC_DATA]"
drag, startPoint x: 659, startPoint y: 394, endPoint x: 541, endPoint y: 397, distance: 117.9
click at [541, 397] on div "Address 625 Technology Dr Address City Coal Center City State/Province PA State…" at bounding box center [493, 397] width 519 height 178
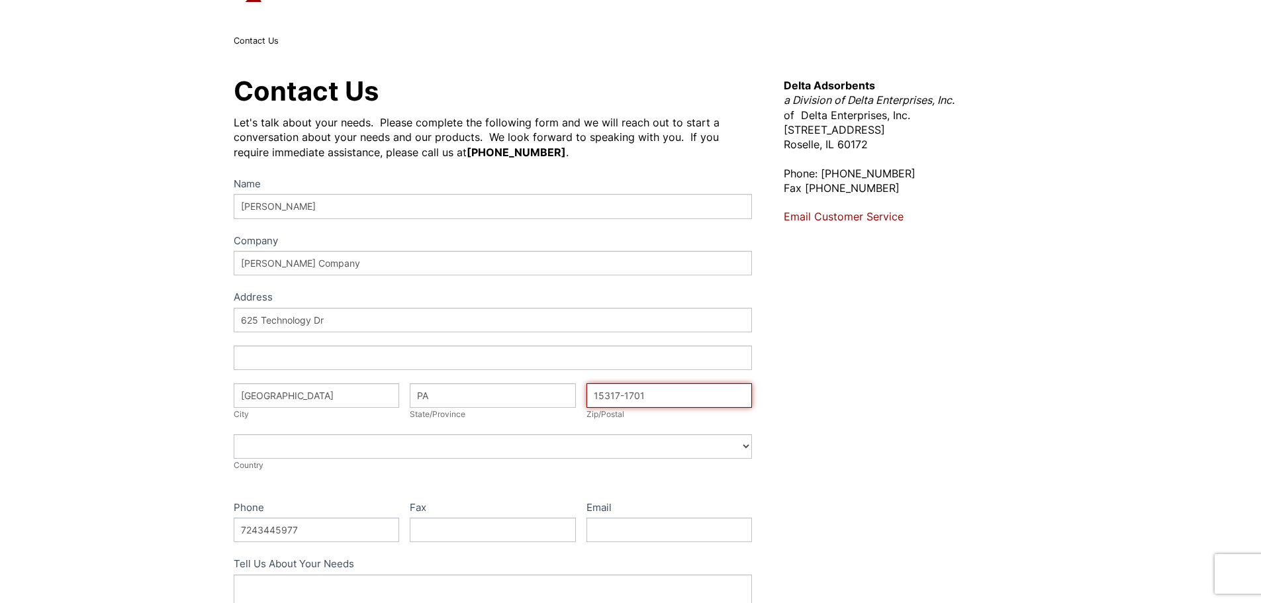
type input "15423-1057"
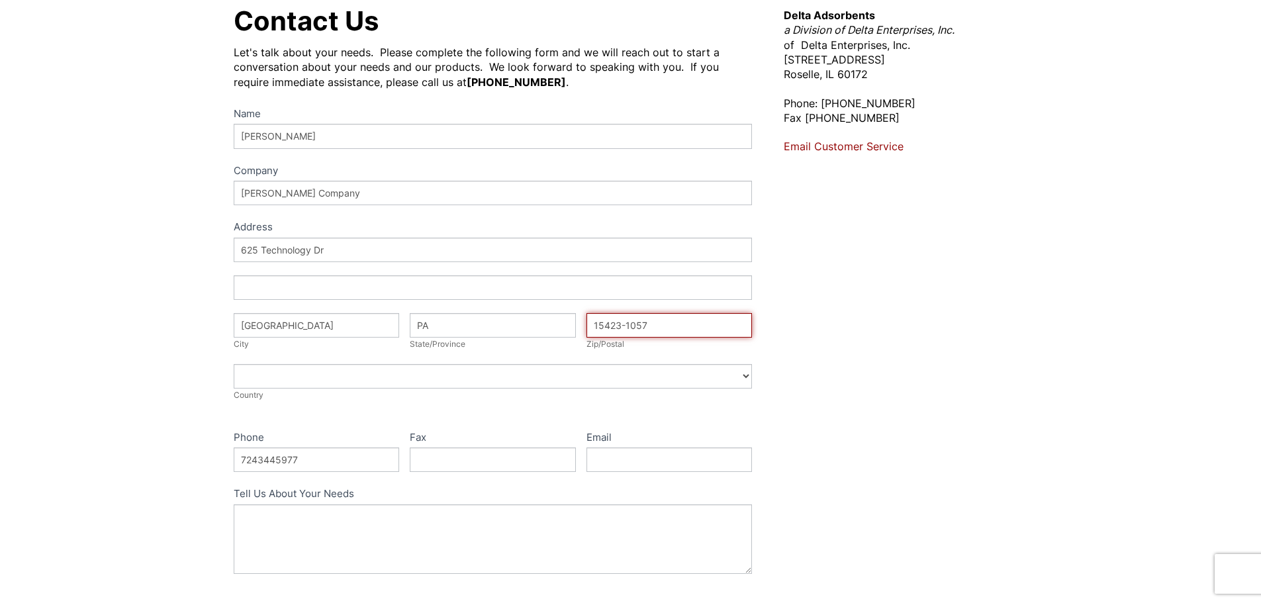
scroll to position [199, 0]
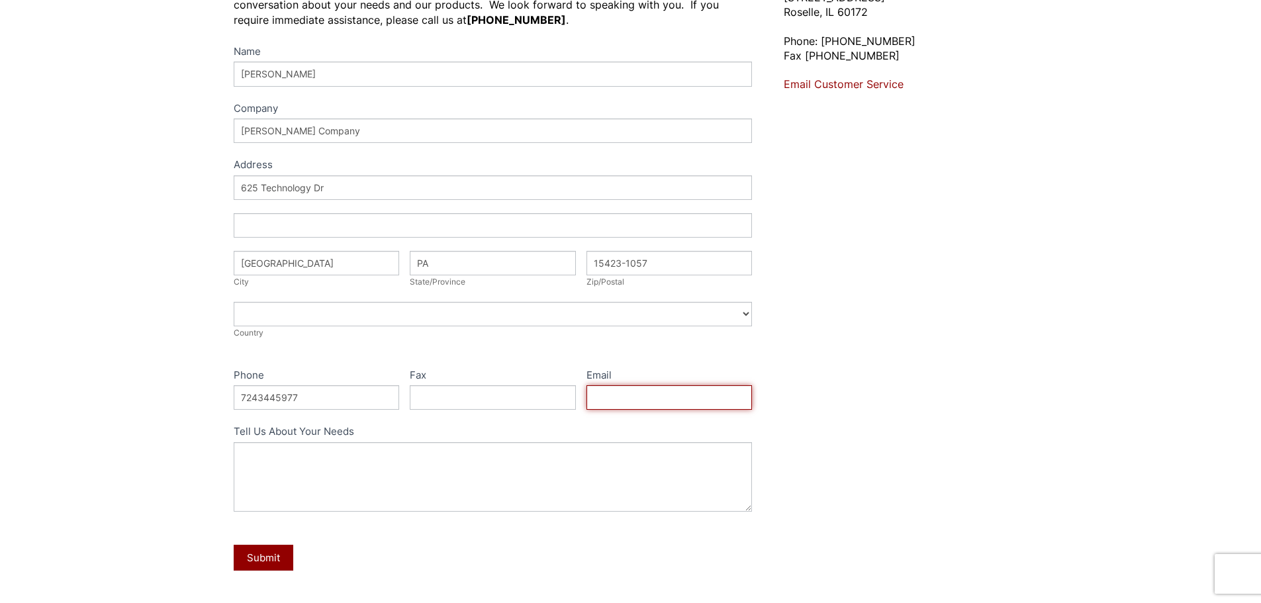
click at [597, 396] on input "Email" at bounding box center [669, 397] width 166 height 24
type input "jwilt@perrymanco.com"
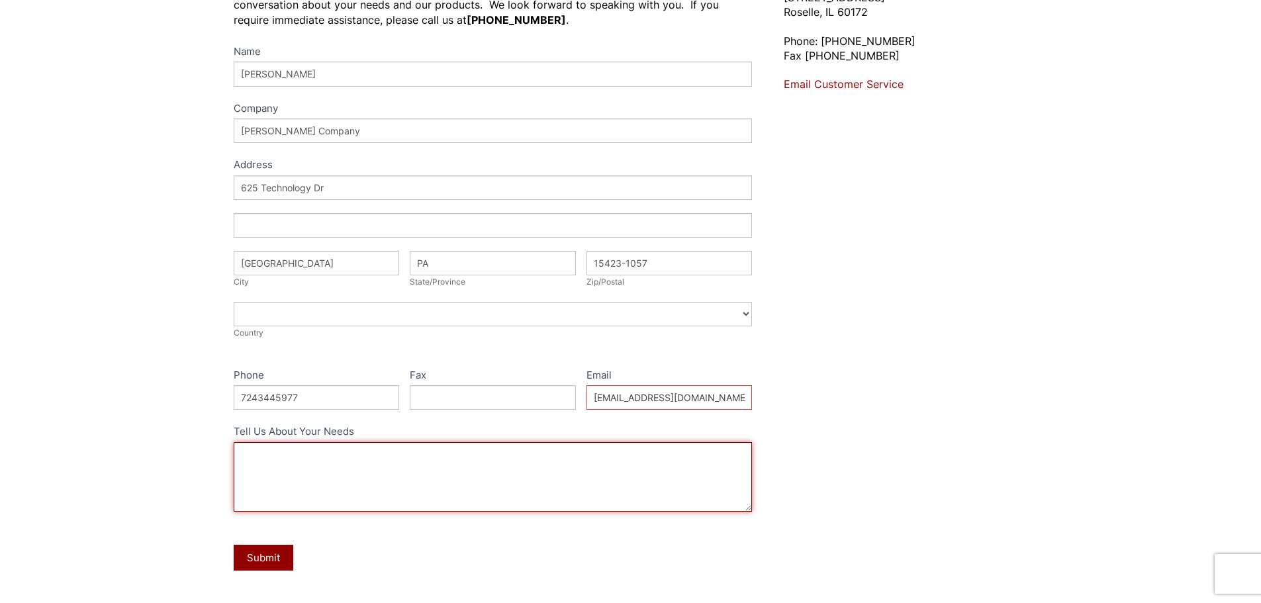
click at [544, 468] on textarea "Tell Us About Your Needs" at bounding box center [493, 477] width 519 height 70
paste textarea "50 LB SKU: SORBORA50"
click at [240, 455] on textarea "50 LB SKU: SORBORA50" at bounding box center [493, 477] width 519 height 70
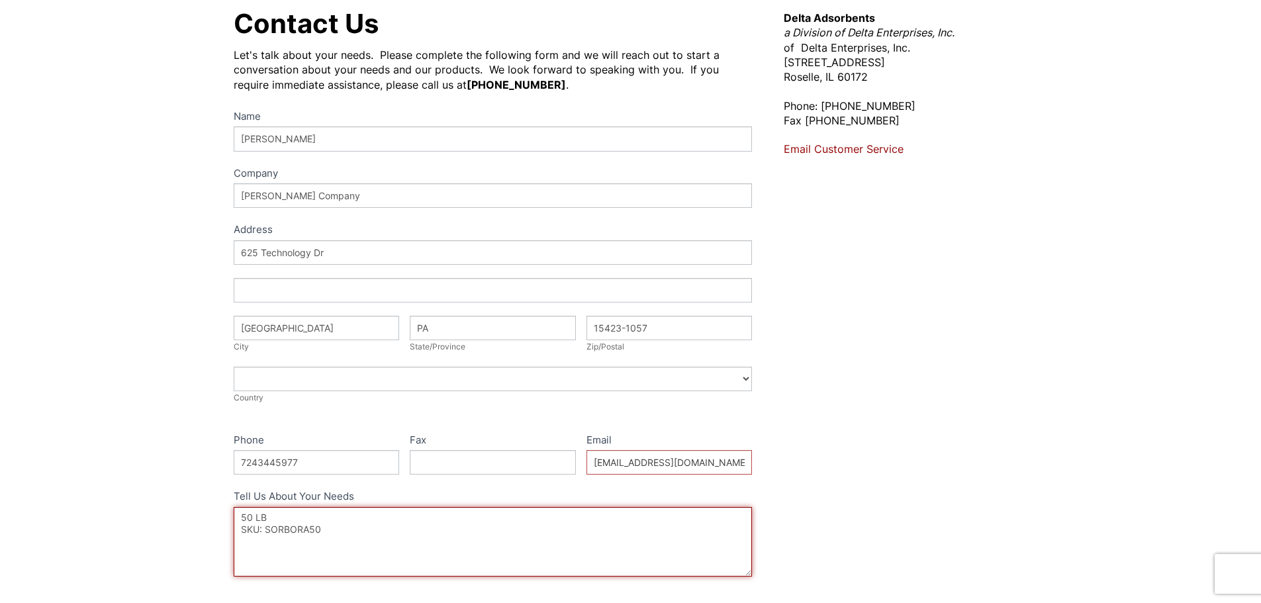
scroll to position [0, 0]
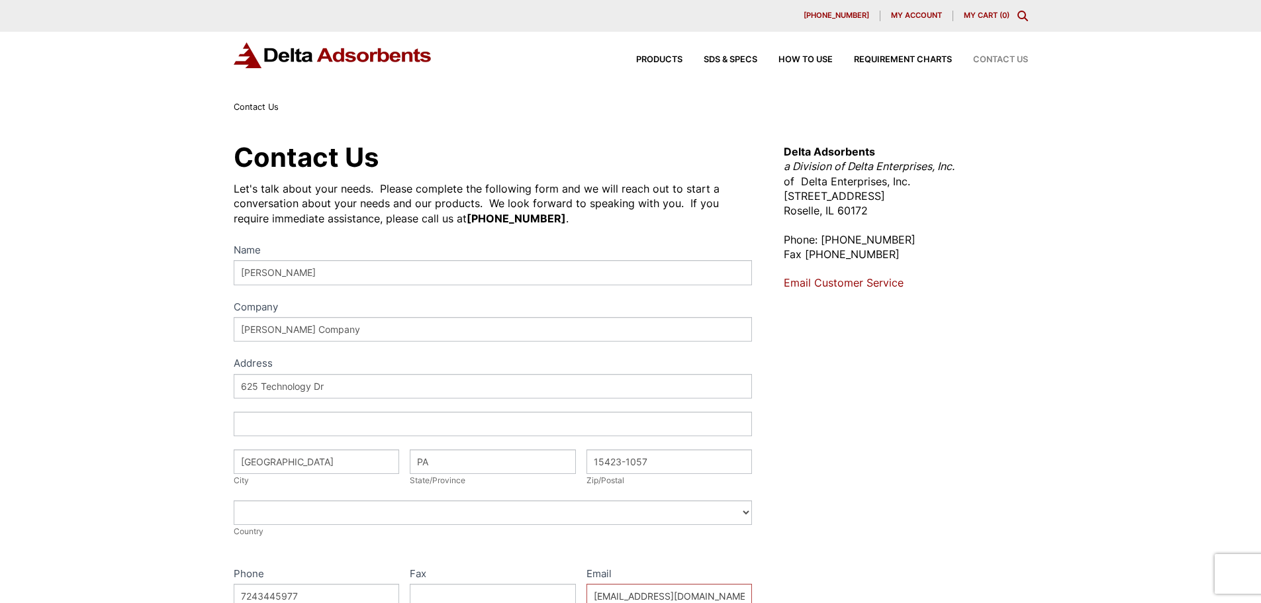
type textarea "50 LB SKU: SORBORA50"
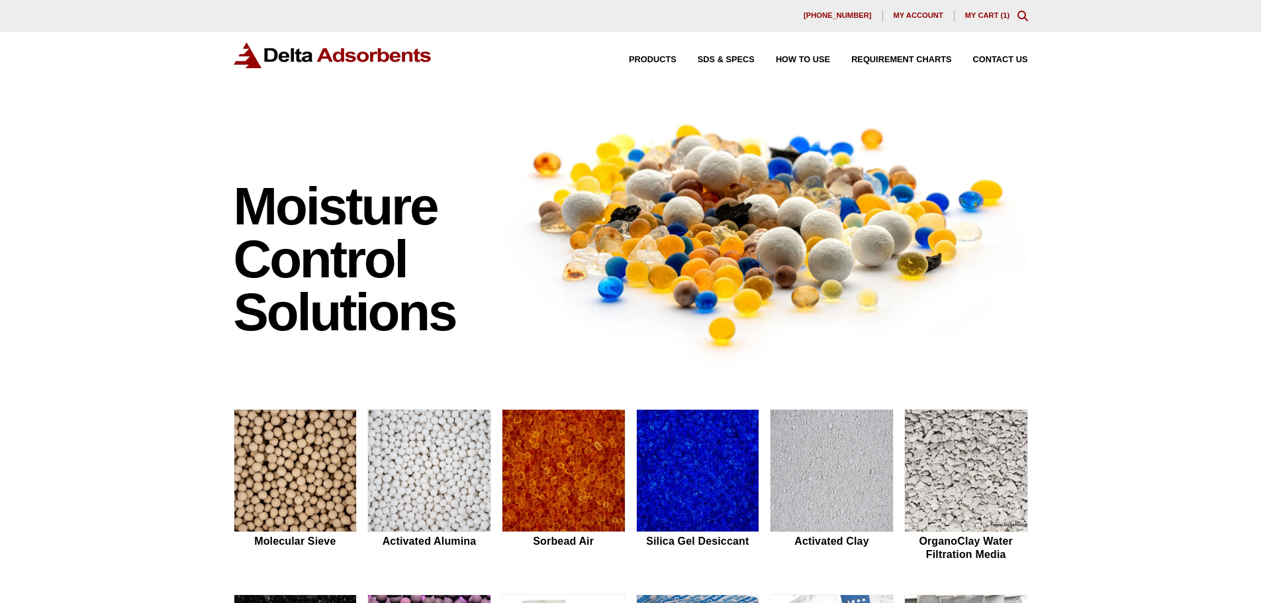
click at [981, 15] on link "My Cart ( 1 )" at bounding box center [987, 15] width 45 height 8
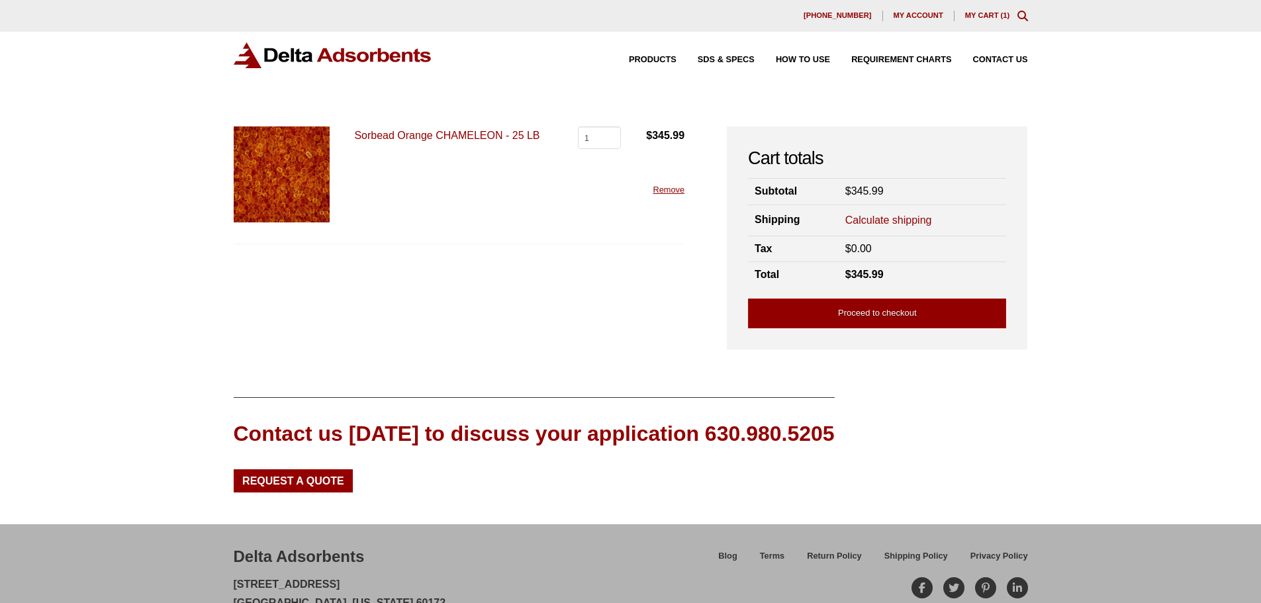
click at [911, 220] on link "Calculate shipping" at bounding box center [888, 220] width 87 height 15
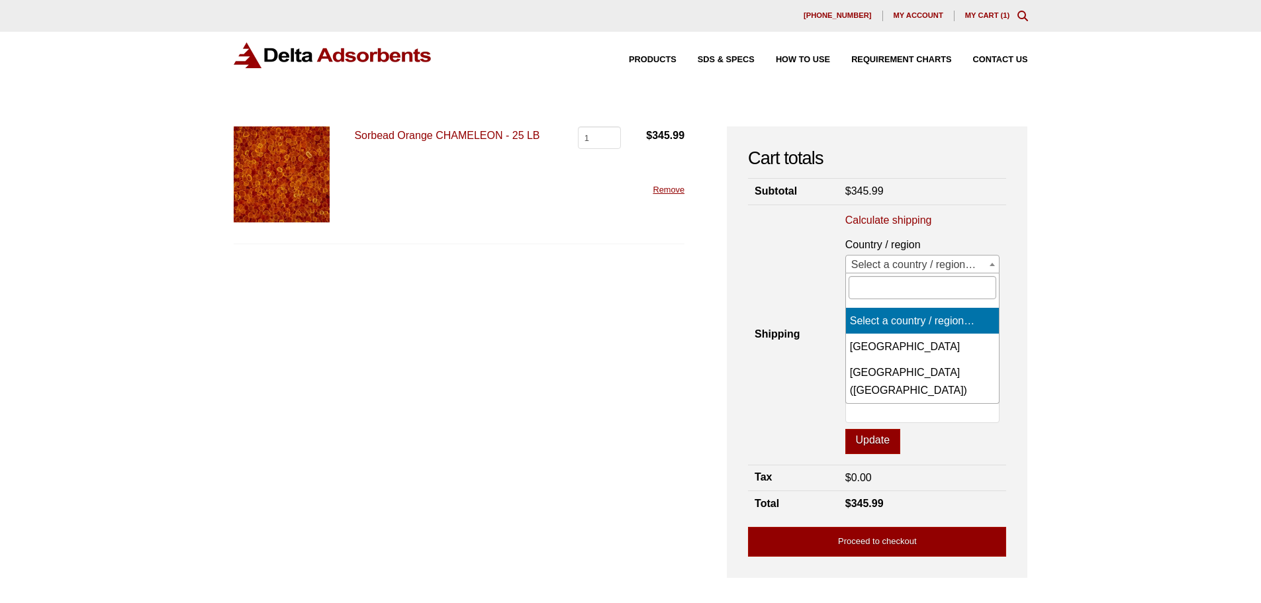
click at [993, 265] on b at bounding box center [992, 264] width 5 height 3
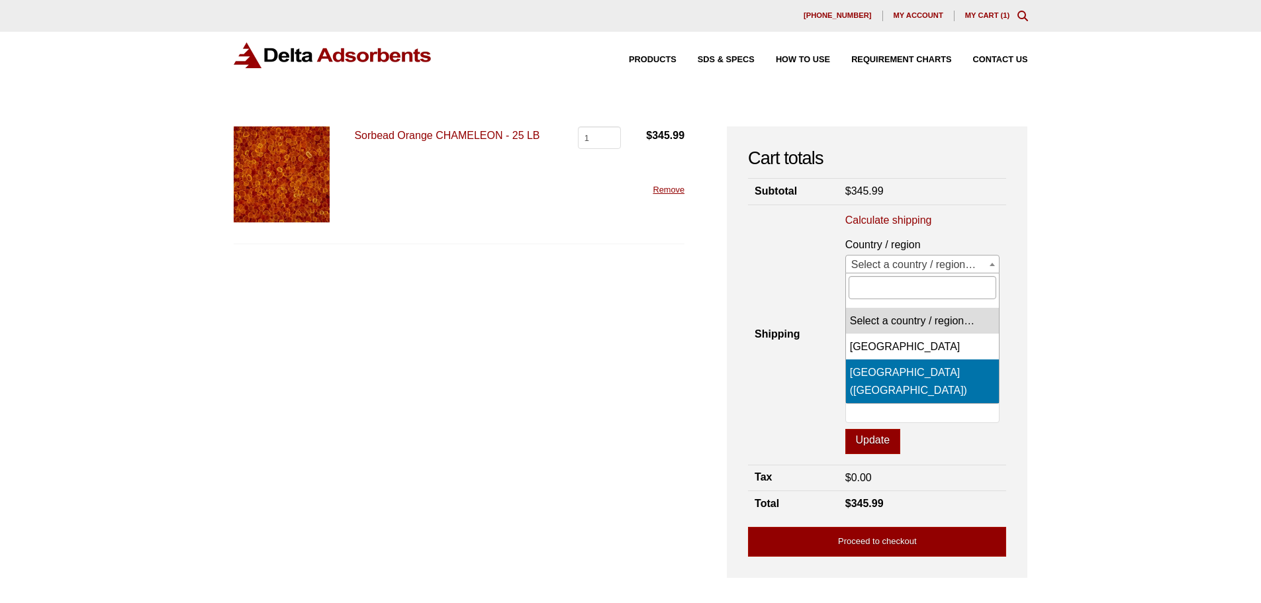
select select "US"
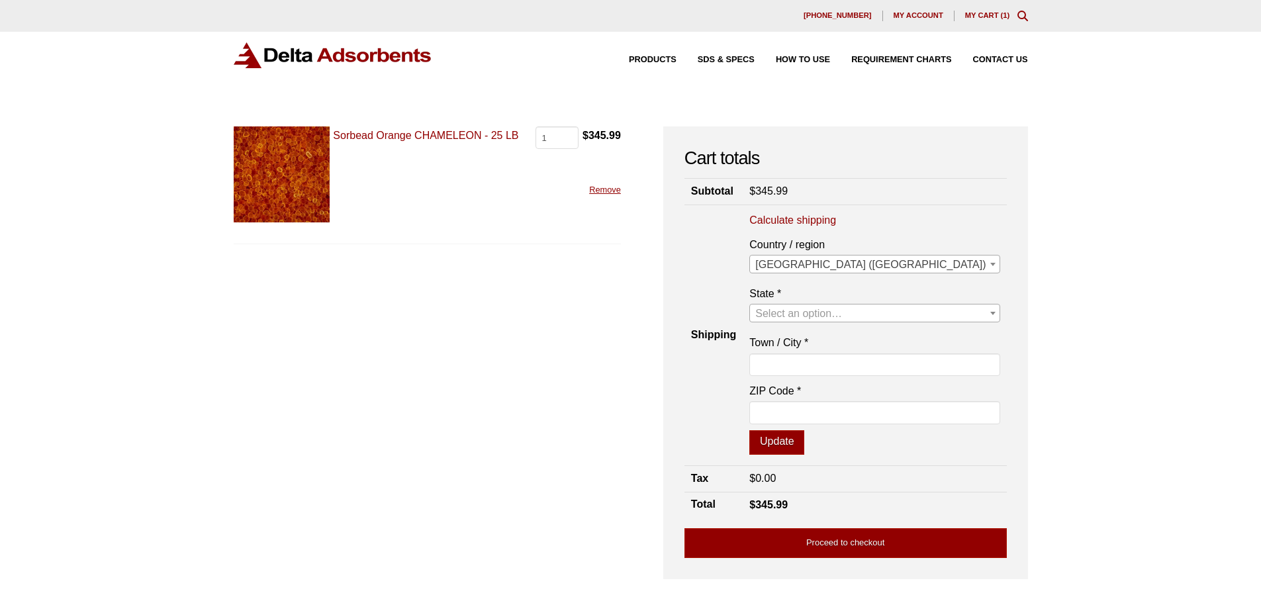
click at [991, 308] on span at bounding box center [992, 312] width 13 height 17
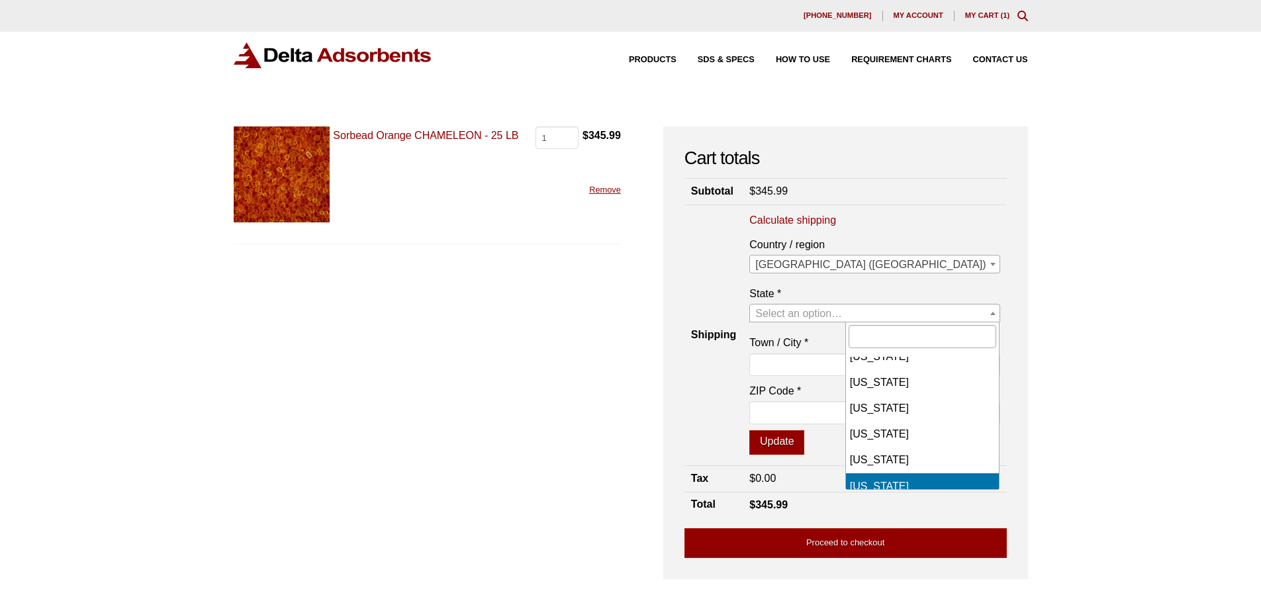
scroll to position [927, 0]
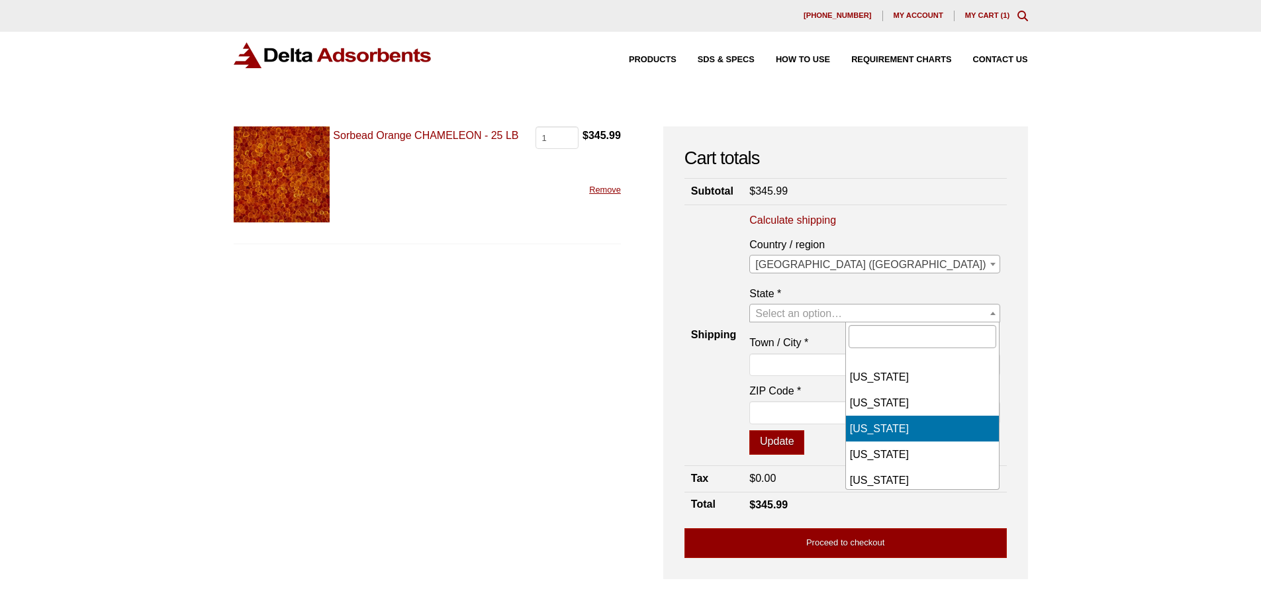
select select "PA"
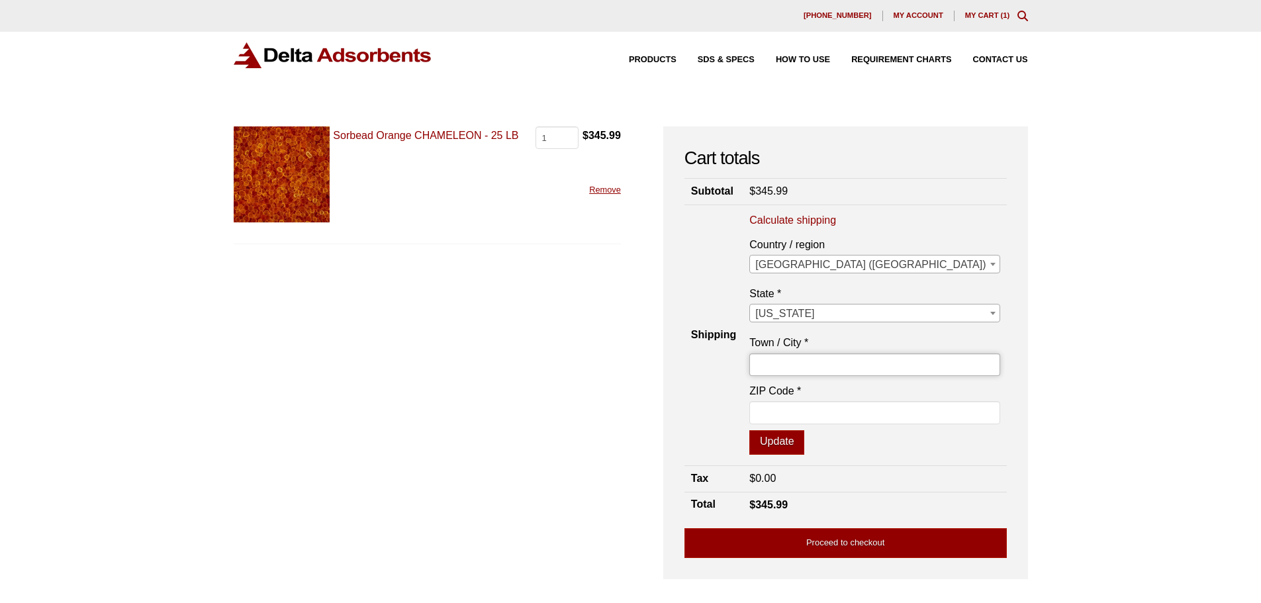
click at [916, 363] on input "Town / City *" at bounding box center [874, 364] width 250 height 23
type input "[GEOGRAPHIC_DATA]"
type input "15423-1057"
click at [804, 442] on button "Update" at bounding box center [776, 442] width 55 height 25
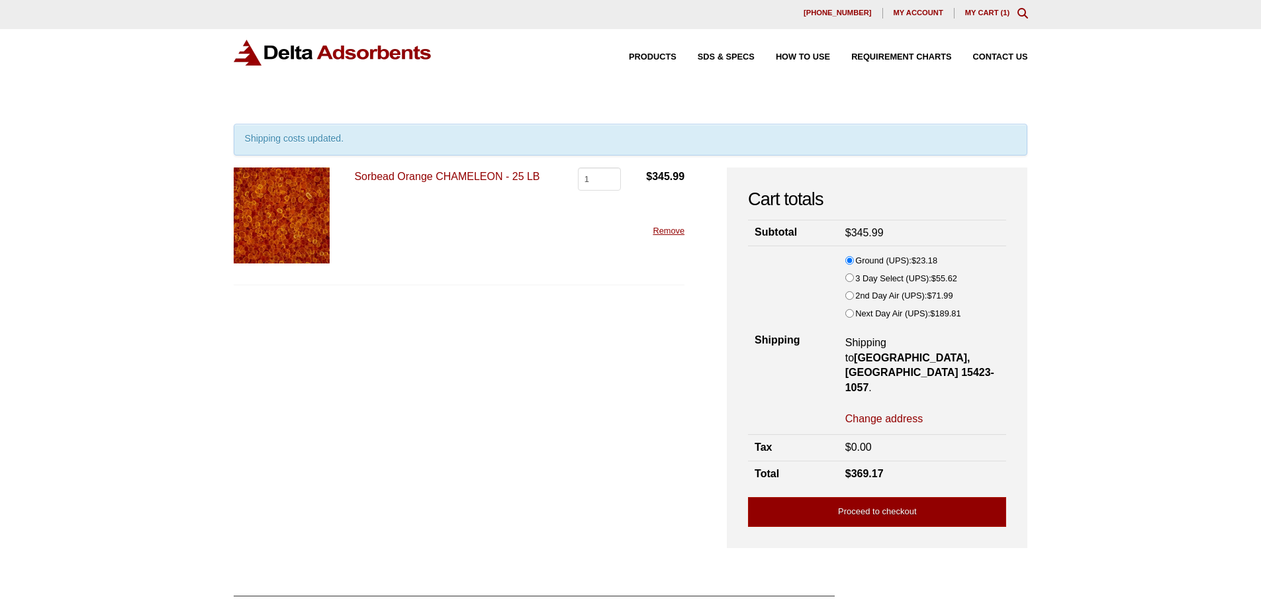
scroll to position [0, 0]
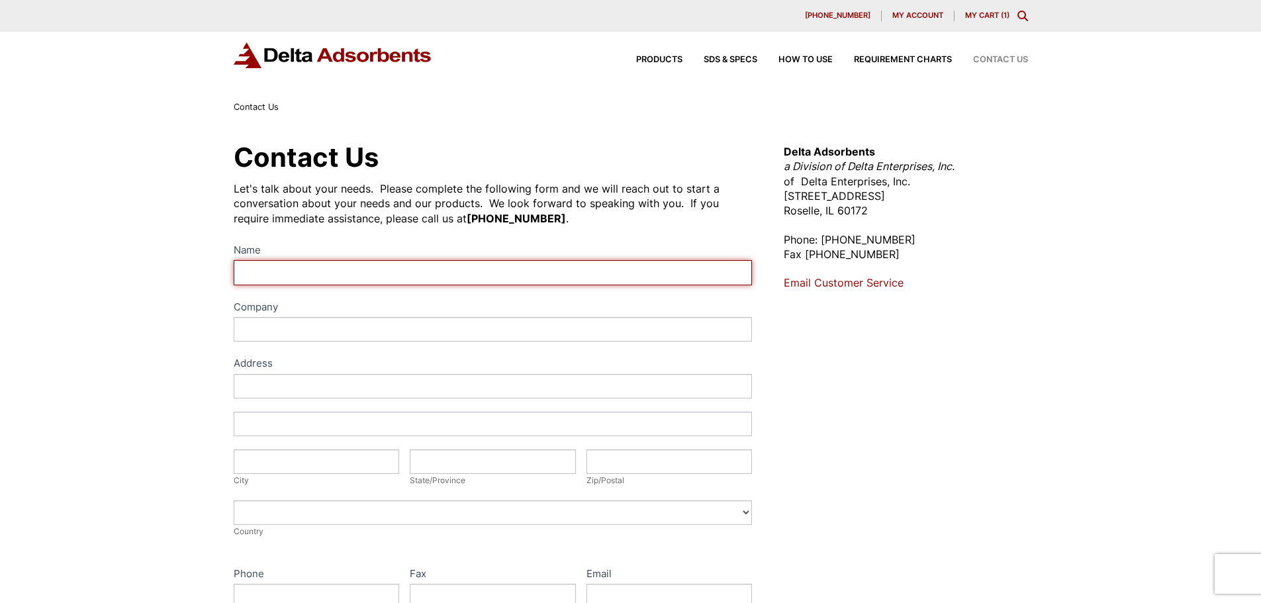
click at [279, 275] on input "Name" at bounding box center [493, 272] width 519 height 24
type input "[PERSON_NAME]"
type input "Residential"
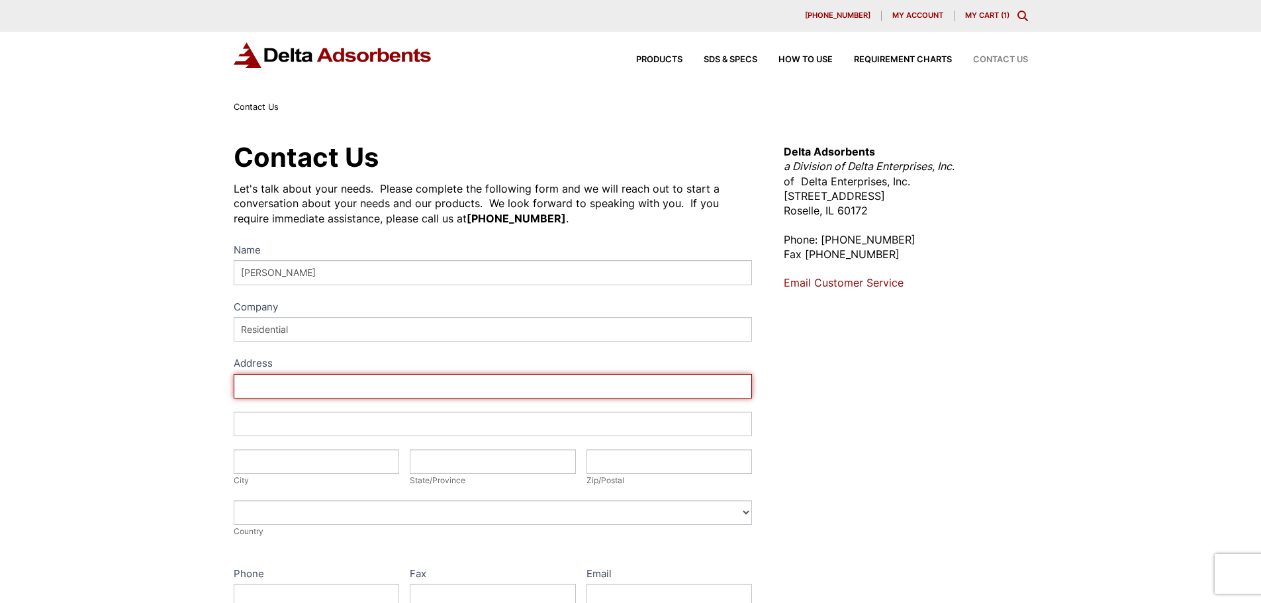
type input "[STREET_ADDRESS]"
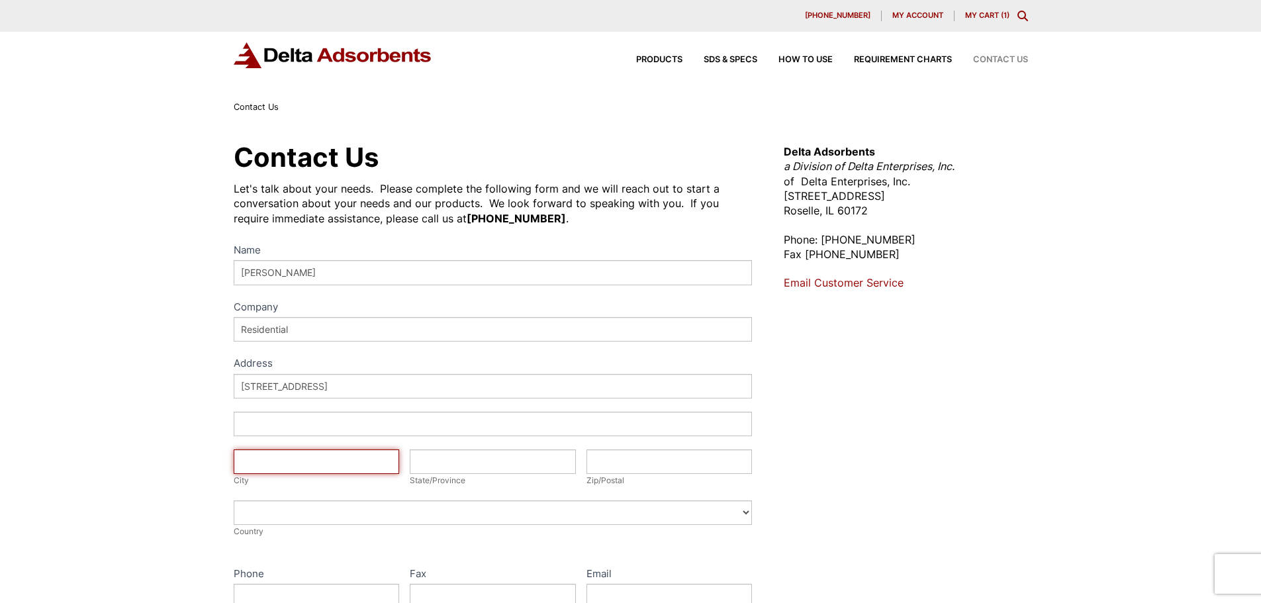
type input "Canonsburg"
type input "PA"
type input "15317-1701"
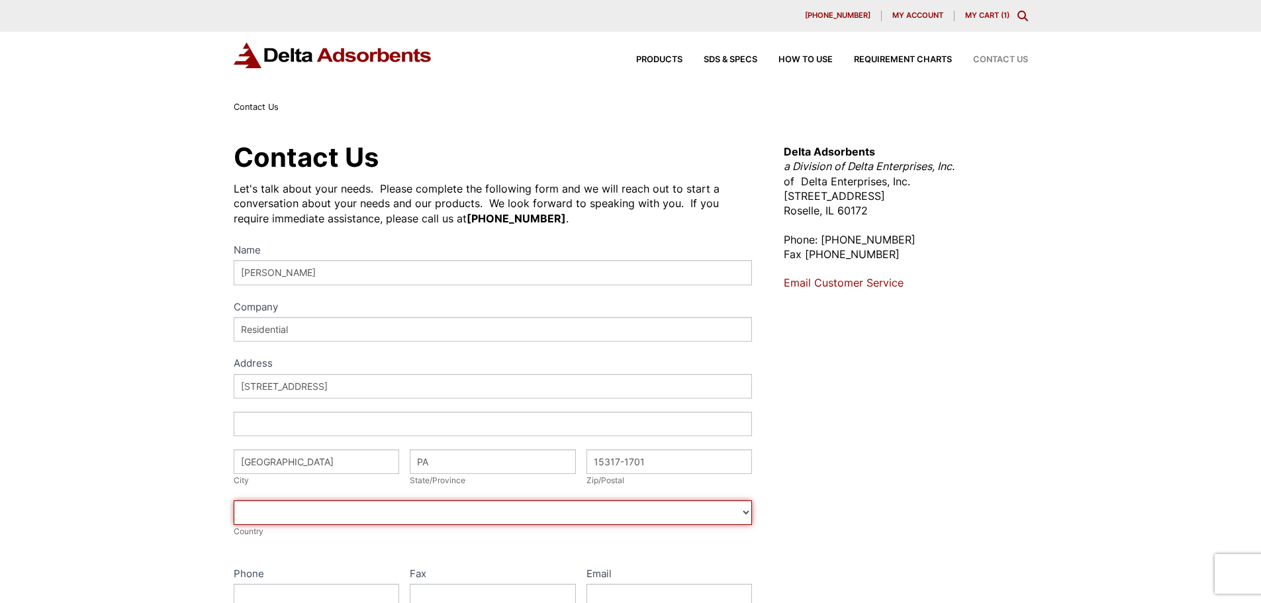
select select "United States"
type input "7243445977"
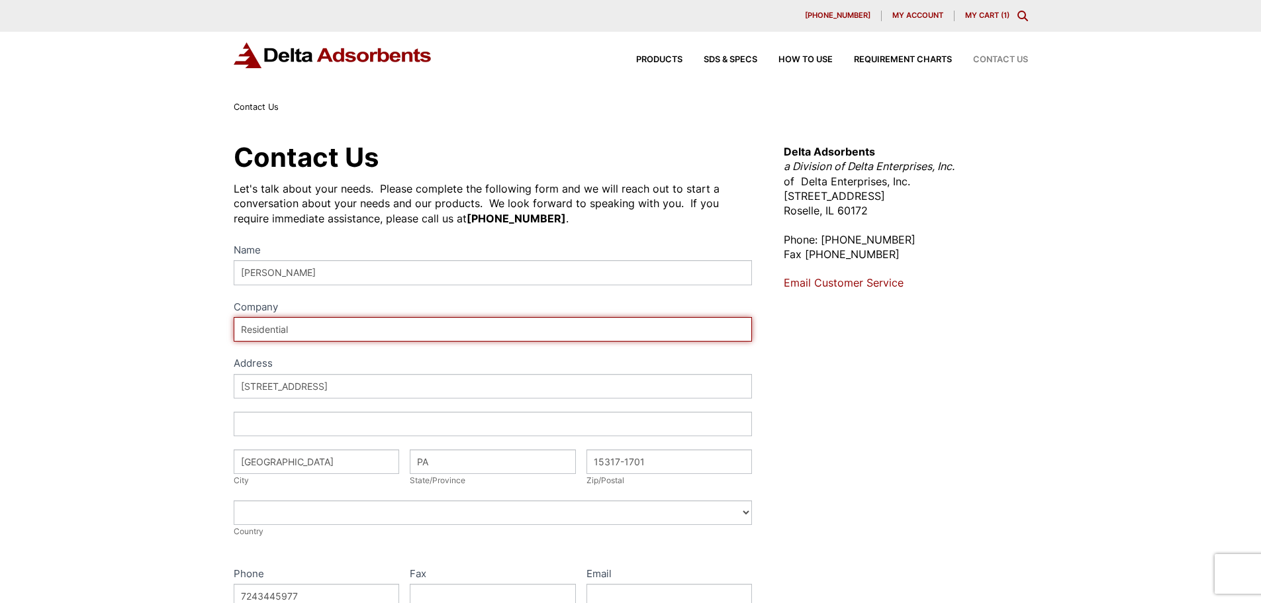
click at [296, 324] on input "Residential" at bounding box center [493, 329] width 519 height 24
type input "Perryman Company"
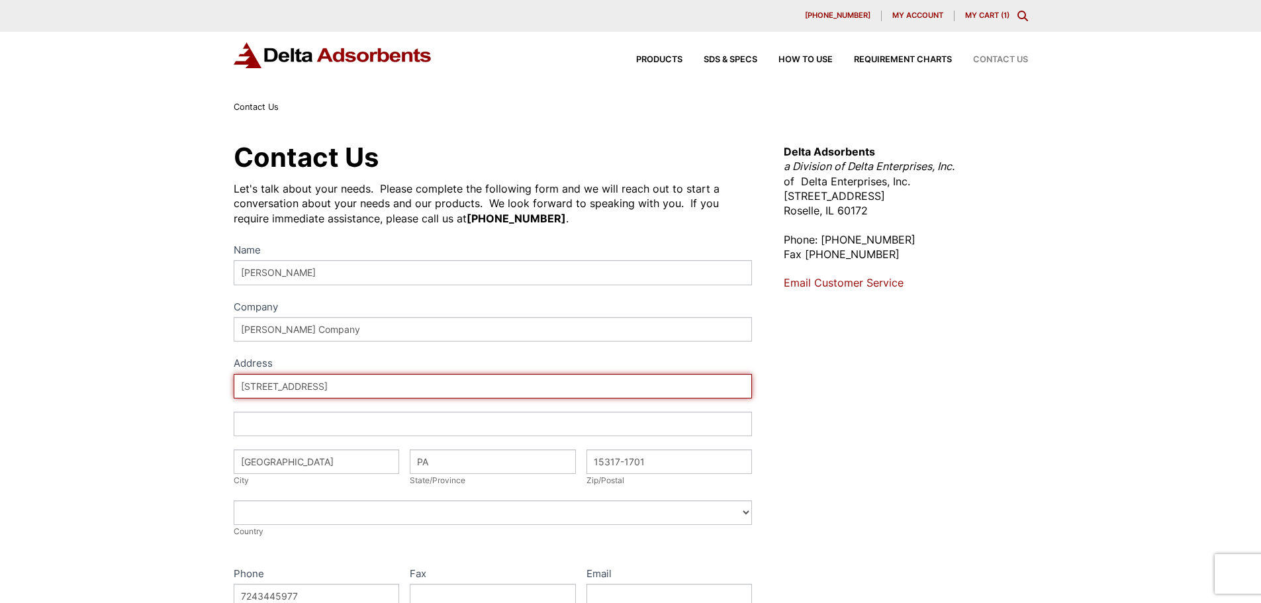
click at [332, 379] on input "203 Smithfield St" at bounding box center [493, 386] width 519 height 24
type input "625 Technology Dr"
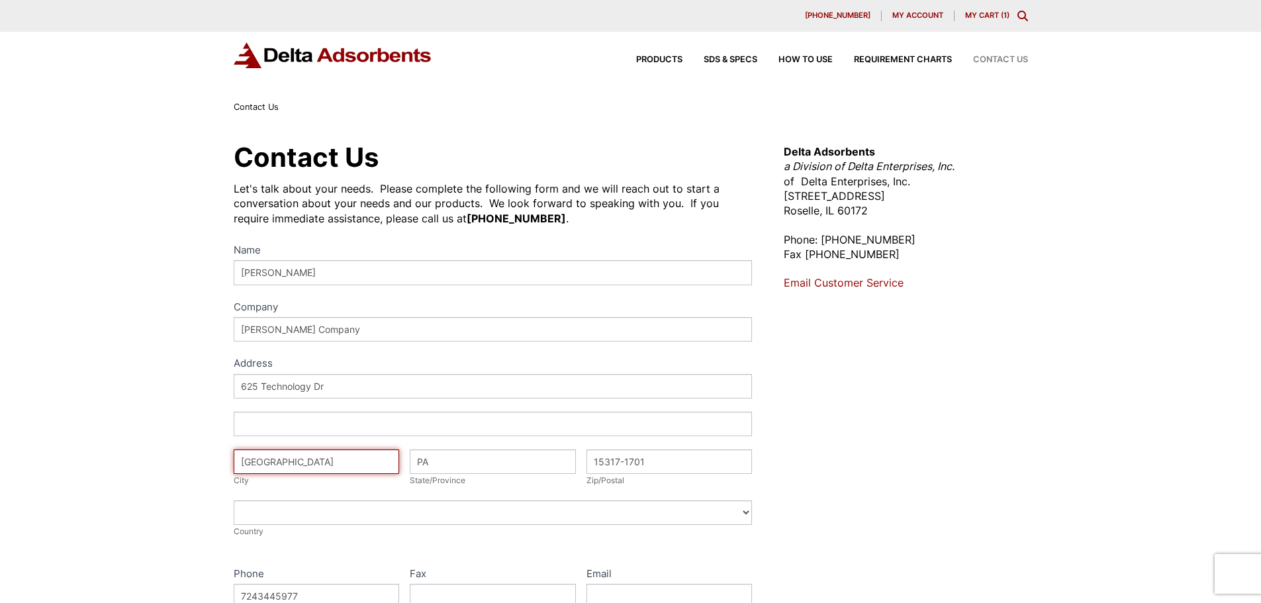
click at [332, 467] on input "Canonsburg" at bounding box center [317, 461] width 166 height 24
type input "Coal Center"
drag, startPoint x: 665, startPoint y: 465, endPoint x: 596, endPoint y: 469, distance: 68.3
click at [596, 469] on input "15317-1701" at bounding box center [669, 461] width 166 height 24
type input "15423-1057"
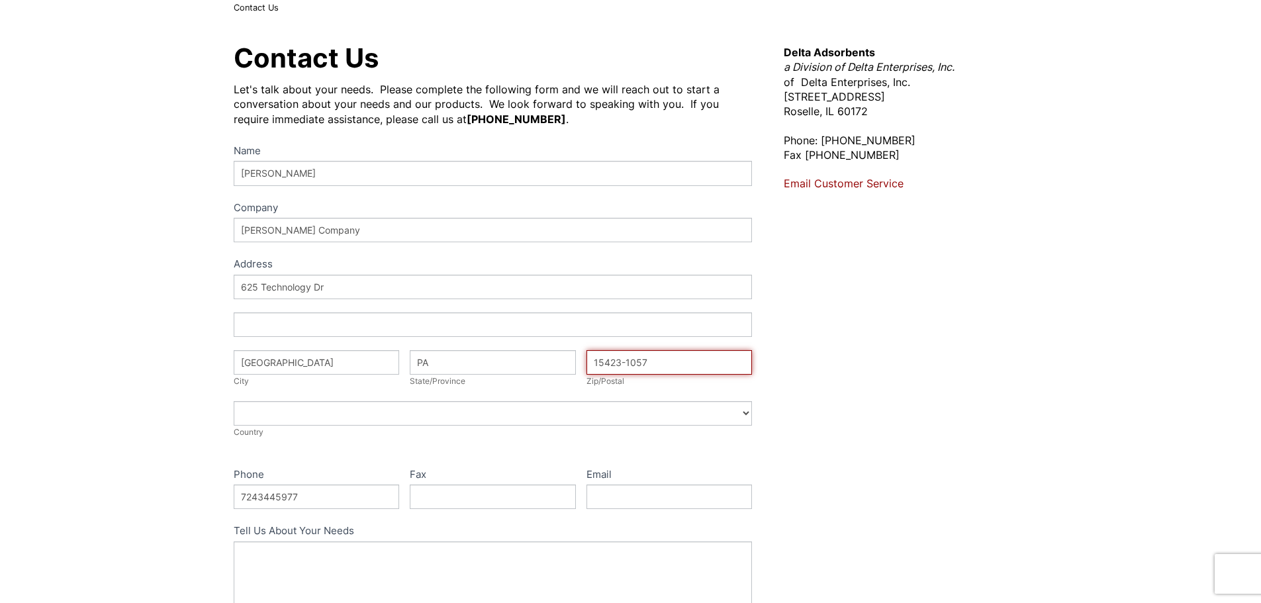
scroll to position [132, 0]
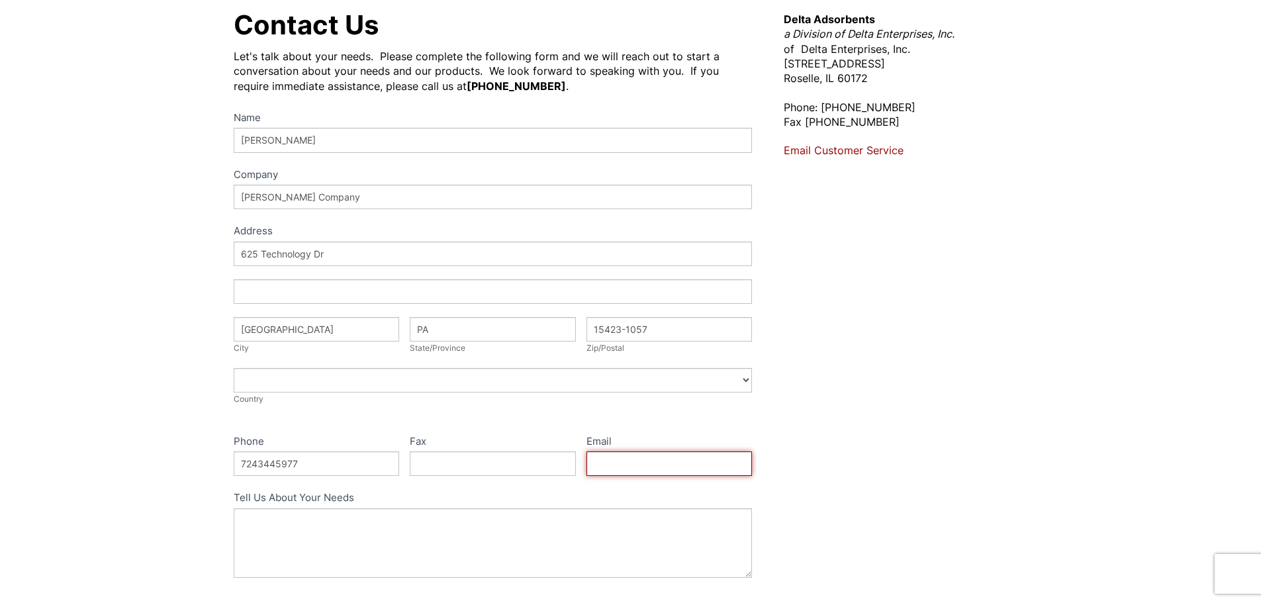
click at [669, 462] on input "Email" at bounding box center [669, 463] width 166 height 24
type input "jwilt@perrymanco.com"
click at [637, 507] on label "Tell Us About Your Needs" at bounding box center [493, 498] width 519 height 19
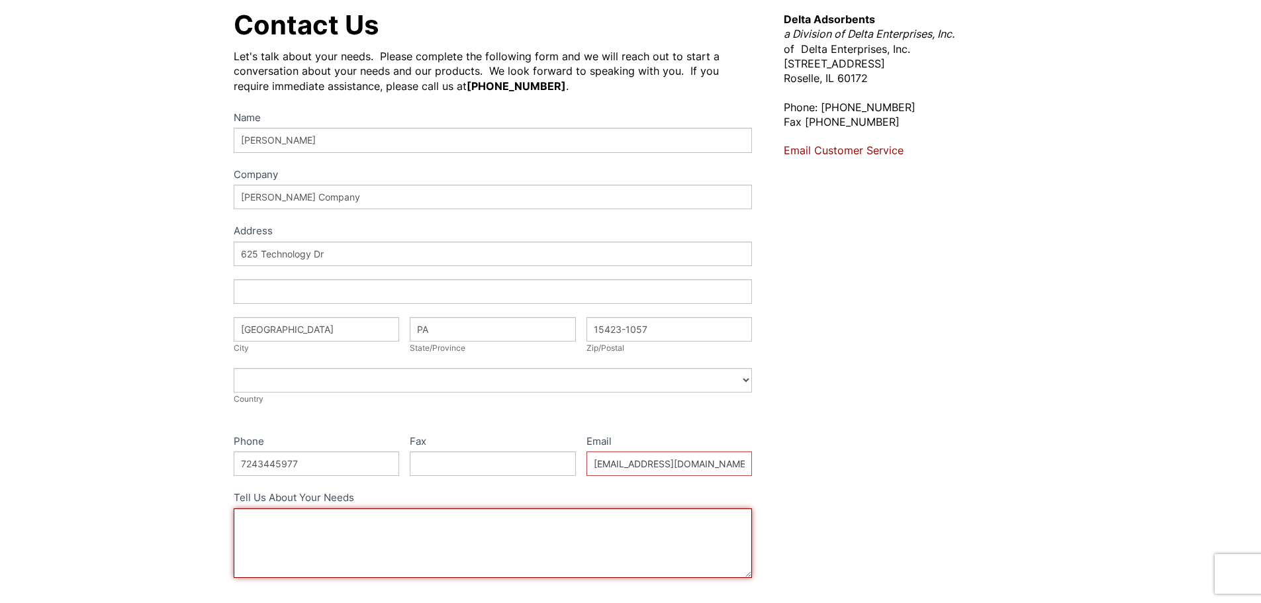
click at [637, 508] on textarea "Tell Us About Your Needs" at bounding box center [493, 543] width 519 height 70
click at [639, 524] on textarea "Tell Us About Your Needs" at bounding box center [493, 543] width 519 height 70
paste textarea "50 LB SKU: SORBORA50"
drag, startPoint x: 437, startPoint y: 519, endPoint x: 463, endPoint y: 519, distance: 26.5
click at [463, 519] on textarea "I am looking to get a quote for 50-pounds of 50 LB SKU: SORBORA50" at bounding box center [493, 543] width 519 height 70
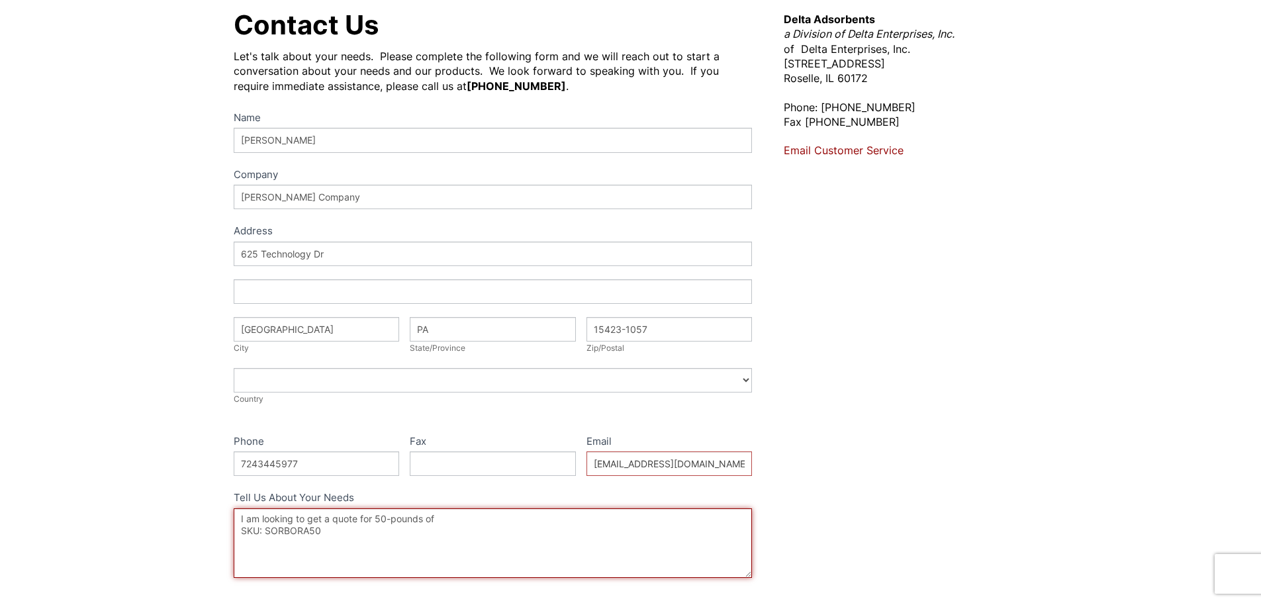
click at [240, 531] on textarea "I am looking to get a quote for 50-pounds of SKU: SORBORA50" at bounding box center [493, 543] width 519 height 70
click at [518, 520] on textarea "I am looking to get a quote for 50-pounds of SKU: SORBORA50" at bounding box center [493, 543] width 519 height 70
click at [516, 535] on textarea "I am looking to get a quote for 50-pounds of SKU: SORBORA50. Also, can you give…" at bounding box center [493, 543] width 519 height 70
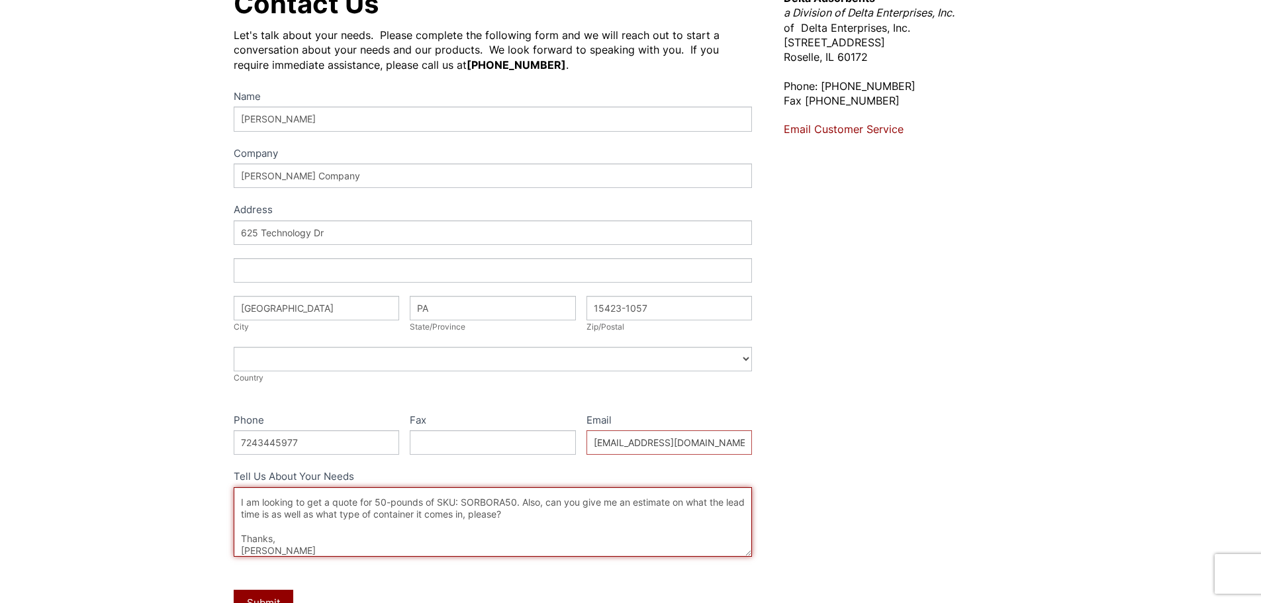
scroll to position [397, 0]
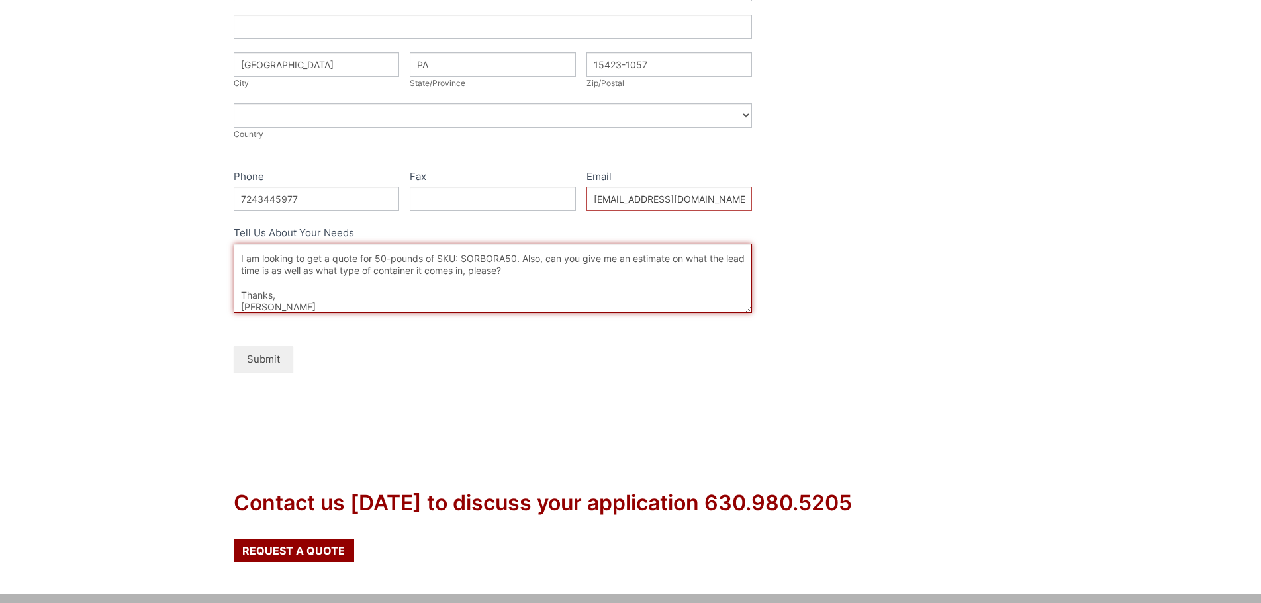
type textarea "Hello, I am looking to get a quote for 50-pounds of SKU: SORBORA50. Also, can y…"
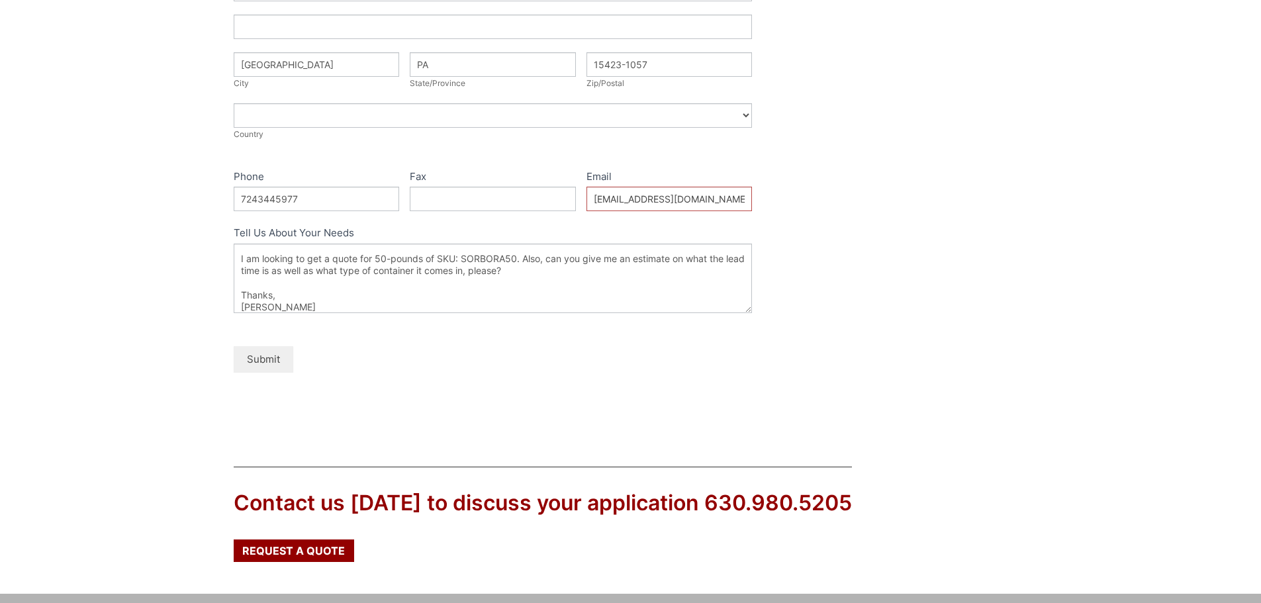
click at [264, 362] on button "Submit" at bounding box center [264, 359] width 60 height 26
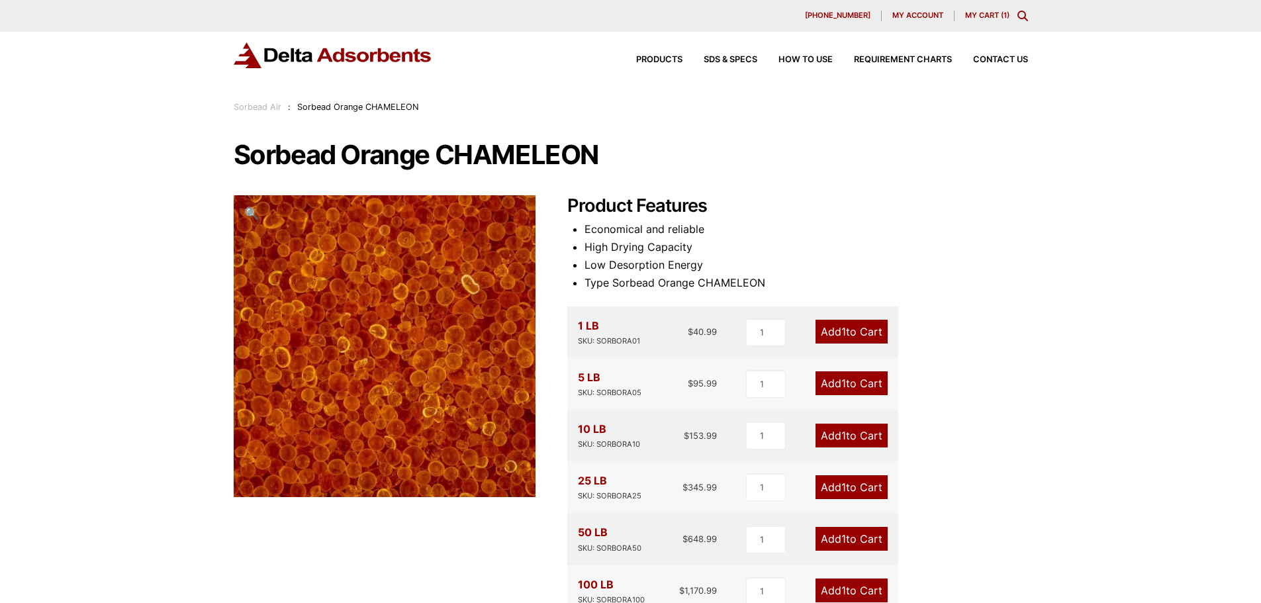
click at [578, 549] on div "SKU: SORBORA50" at bounding box center [610, 548] width 64 height 13
drag, startPoint x: 578, startPoint y: 547, endPoint x: 639, endPoint y: 549, distance: 61.6
click at [639, 549] on div "SKU: SORBORA50" at bounding box center [610, 548] width 64 height 13
copy div "SKU: SORBORA50"
